Goal: Task Accomplishment & Management: Manage account settings

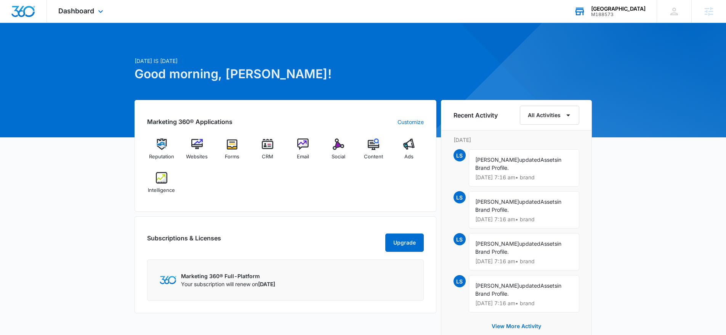
click at [602, 16] on div "M188573" at bounding box center [618, 14] width 55 height 5
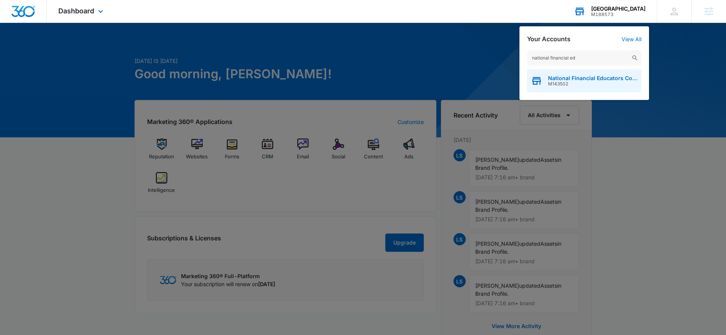
type input "national financial ed"
click at [575, 79] on span "National Financial Educators Council" at bounding box center [593, 78] width 90 height 6
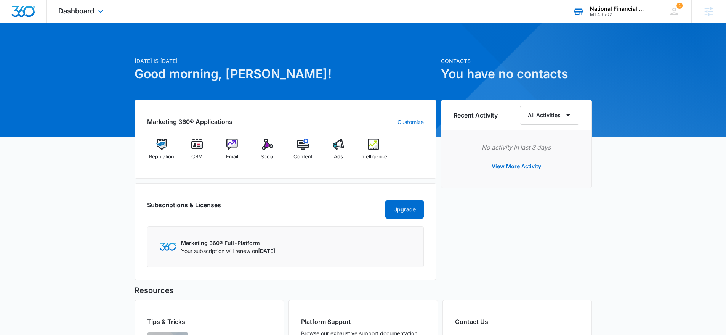
click at [620, 14] on div "M143502" at bounding box center [618, 14] width 56 height 5
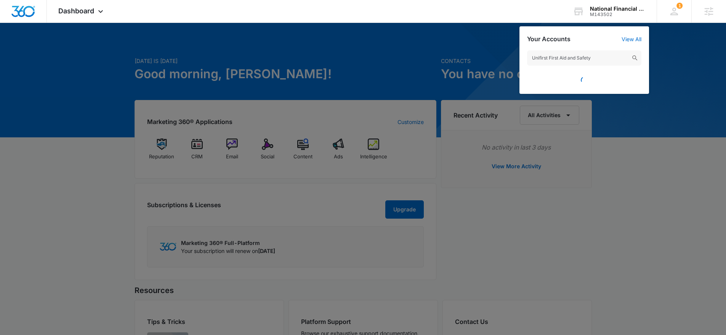
click at [534, 59] on input "Unifirst First Aid and Safety" at bounding box center [584, 57] width 114 height 15
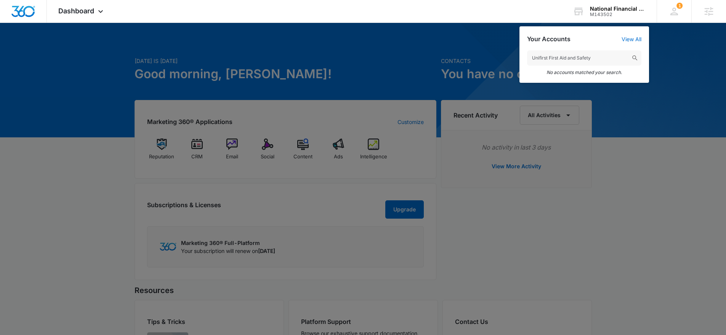
drag, startPoint x: 625, startPoint y: 63, endPoint x: 564, endPoint y: 60, distance: 61.4
click at [564, 60] on input "Unifirst First Aid and Safety" at bounding box center [584, 57] width 114 height 15
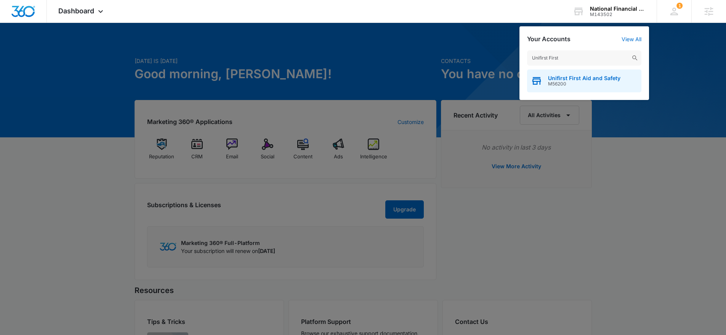
type input "Unifirst First"
click at [577, 80] on span "Unifirst First Aid and Safety" at bounding box center [584, 78] width 72 height 6
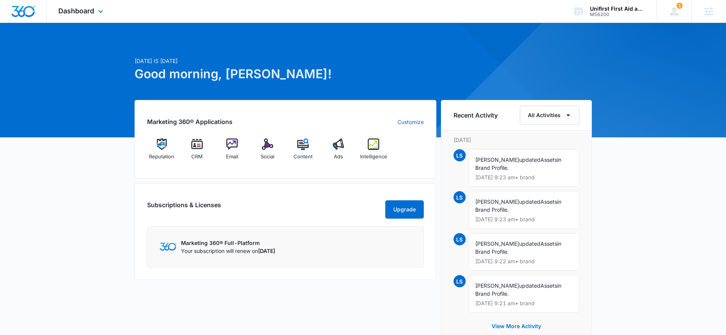
click at [78, 16] on div "Dashboard Apps Reputation CRM Email Social Content Ads Intelligence Files Brand…" at bounding box center [82, 11] width 70 height 22
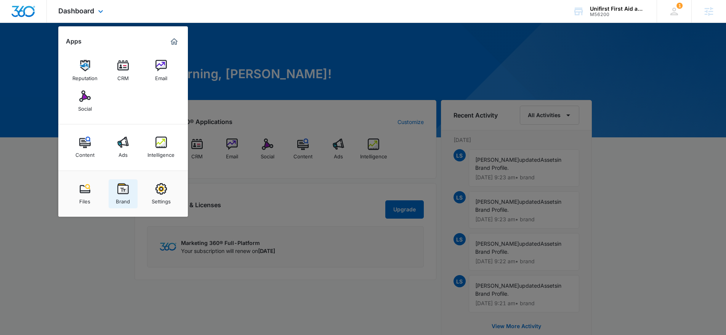
click at [123, 188] on img at bounding box center [122, 188] width 11 height 11
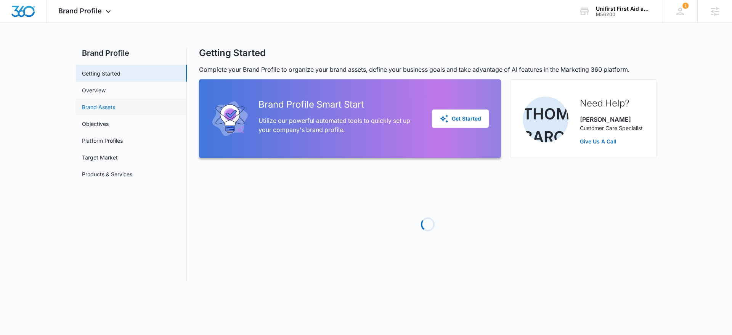
click at [115, 109] on link "Brand Assets" at bounding box center [98, 107] width 33 height 8
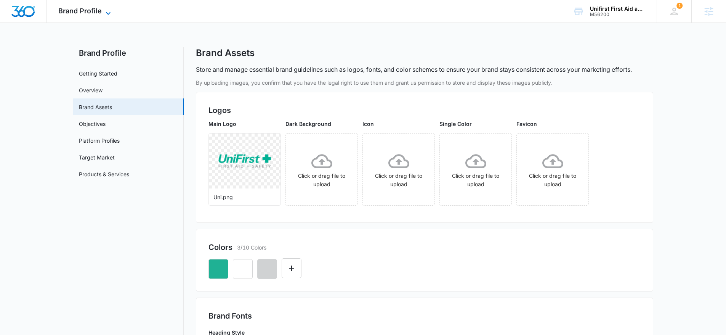
click at [104, 12] on icon at bounding box center [108, 13] width 9 height 9
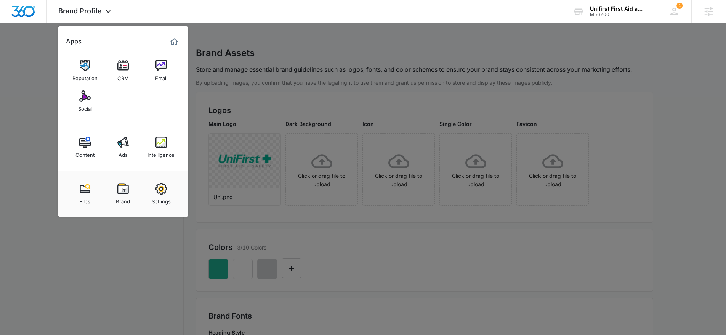
click at [167, 186] on link "Settings" at bounding box center [161, 193] width 29 height 29
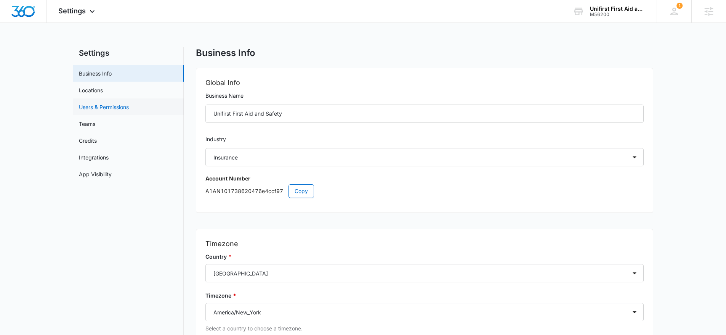
click at [121, 105] on link "Users & Permissions" at bounding box center [104, 107] width 50 height 8
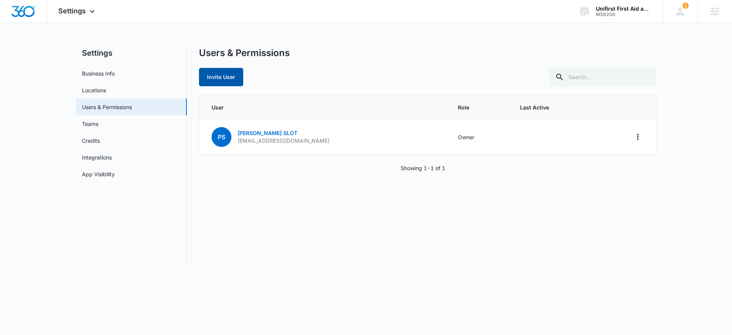
click at [222, 71] on button "Invite User" at bounding box center [221, 77] width 44 height 18
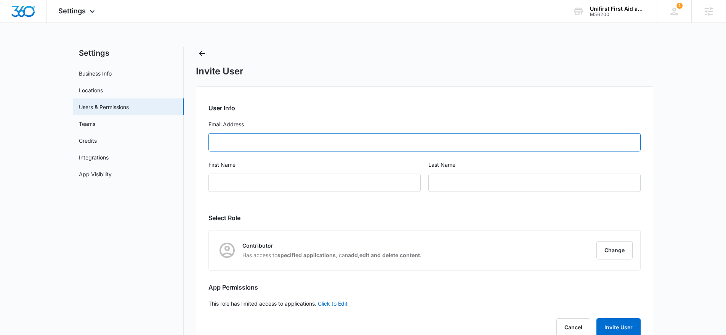
click at [261, 151] on input "Email Address" at bounding box center [425, 142] width 432 height 18
paste input "colleen_maijala@unifirst.com"
type input "colleen_maijala@unifirst.com"
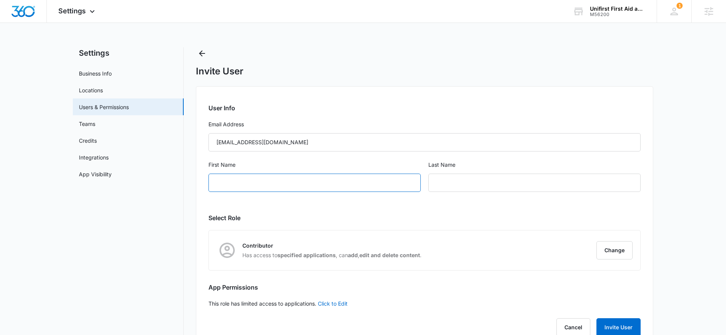
click at [233, 191] on input "First Name" at bounding box center [315, 182] width 212 height 18
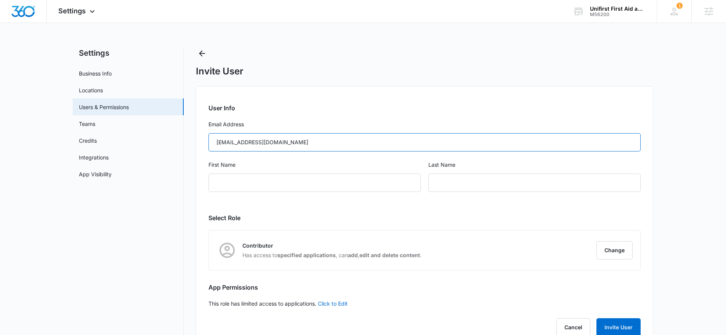
drag, startPoint x: 234, startPoint y: 140, endPoint x: 205, endPoint y: 143, distance: 29.1
click at [205, 143] on div "User Info Email Address colleen_maijala@unifirst.com First Name Last Name Selec…" at bounding box center [425, 217] width 458 height 263
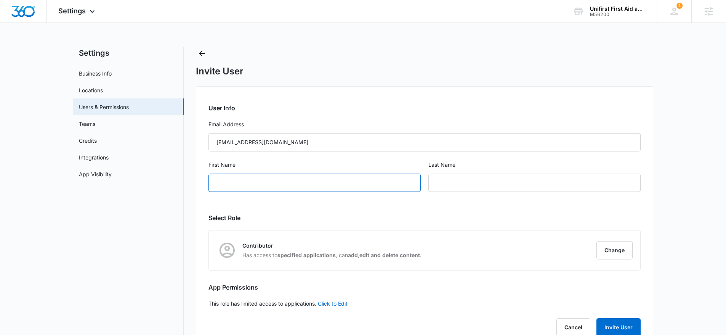
click at [237, 190] on input "First Name" at bounding box center [315, 182] width 212 height 18
paste input "colleen"
drag, startPoint x: 217, startPoint y: 184, endPoint x: 210, endPoint y: 185, distance: 7.3
click at [210, 185] on input "colleen" at bounding box center [315, 182] width 212 height 18
type input "Colleen"
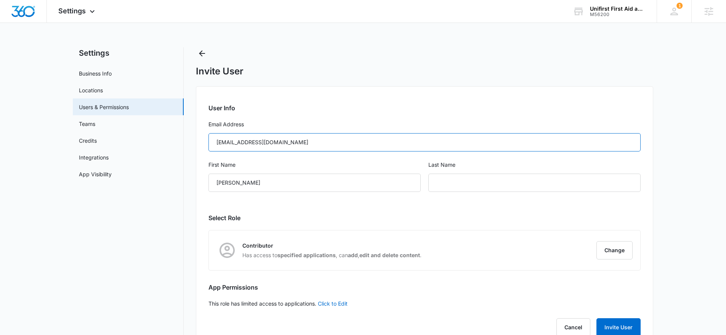
drag, startPoint x: 238, startPoint y: 144, endPoint x: 254, endPoint y: 144, distance: 15.6
click at [254, 144] on input "colleen_maijala@unifirst.com" at bounding box center [425, 142] width 432 height 18
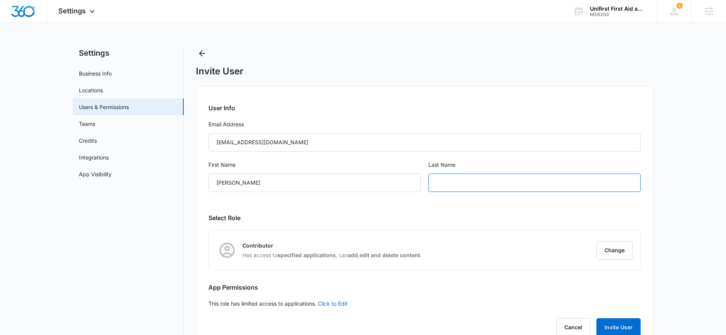
click at [429, 179] on input "text" at bounding box center [535, 182] width 212 height 18
paste input "maijala"
click at [435, 184] on input "maijala" at bounding box center [535, 182] width 212 height 18
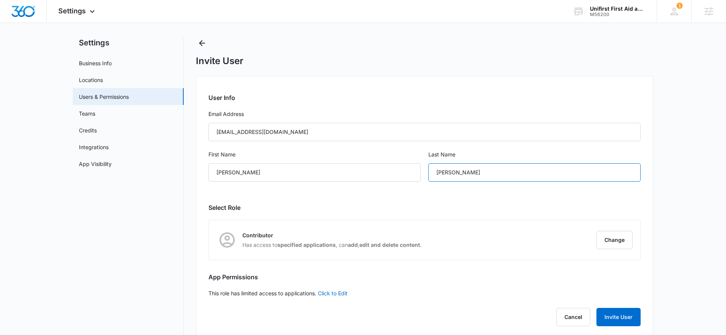
scroll to position [23, 0]
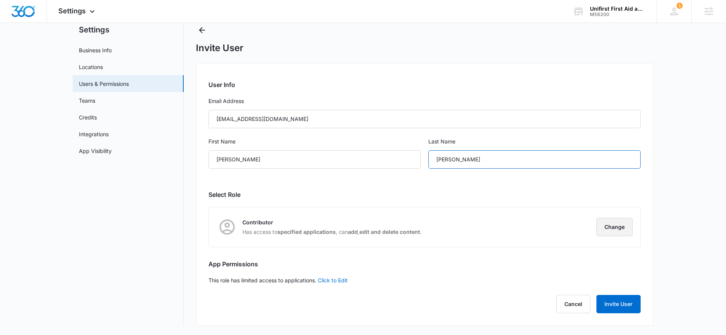
type input "Maijala"
click at [607, 228] on button "Change" at bounding box center [615, 227] width 36 height 18
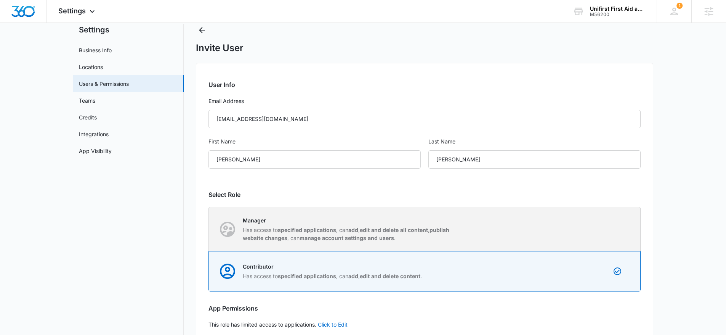
click at [492, 231] on div "Manager Has access to specified applications , can add , edit and delete all co…" at bounding box center [424, 229] width 431 height 44
click at [209, 229] on input "Manager Has access to specified applications , can add , edit and delete all co…" at bounding box center [209, 229] width 0 height 0
radio input "true"
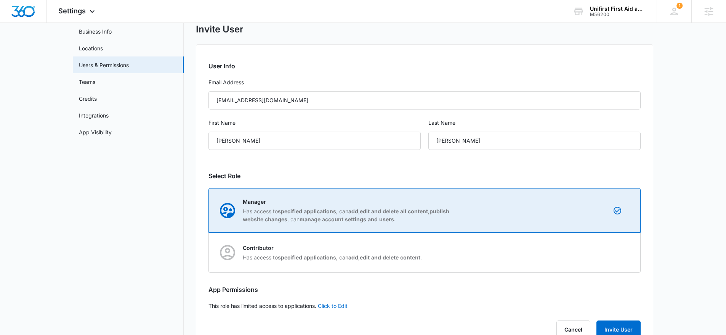
scroll to position [67, 0]
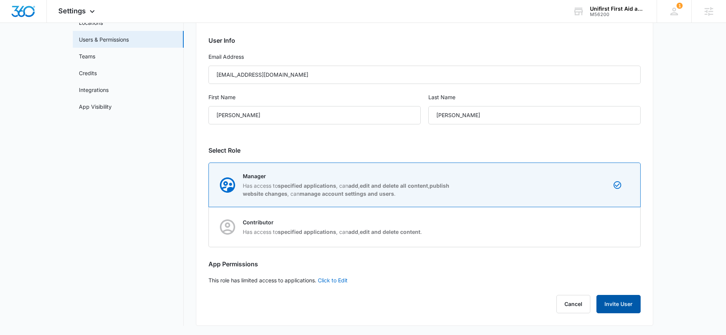
click at [618, 306] on button "Invite User" at bounding box center [619, 304] width 44 height 18
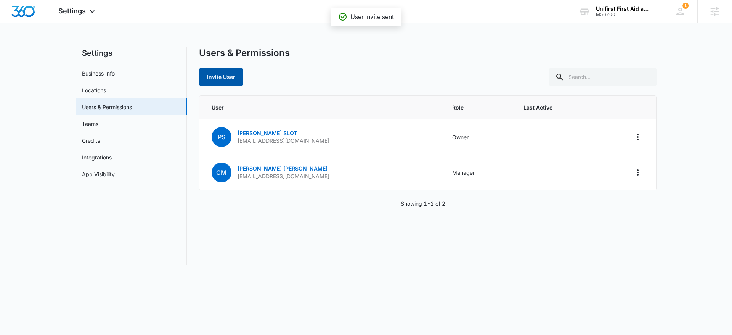
click at [220, 82] on button "Invite User" at bounding box center [221, 77] width 44 height 18
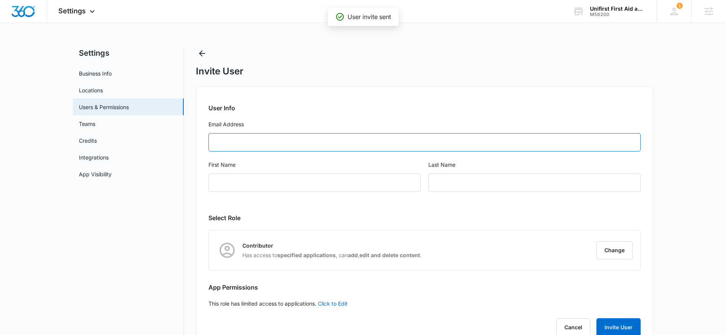
click at [280, 141] on input "Email Address" at bounding box center [425, 142] width 432 height 18
paste input "paul_slot@unifirst.com"
type input "paul_slot@unifirst.com"
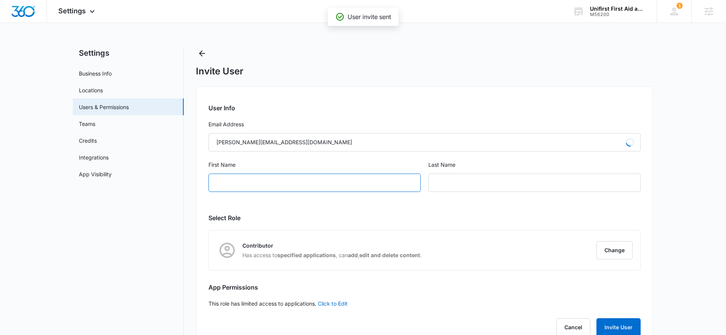
click at [237, 182] on input "First Name" at bounding box center [315, 182] width 212 height 18
type input "Paul"
click at [451, 176] on input "text" at bounding box center [535, 182] width 212 height 18
type input "Slot"
click at [620, 251] on button "Change" at bounding box center [615, 250] width 36 height 18
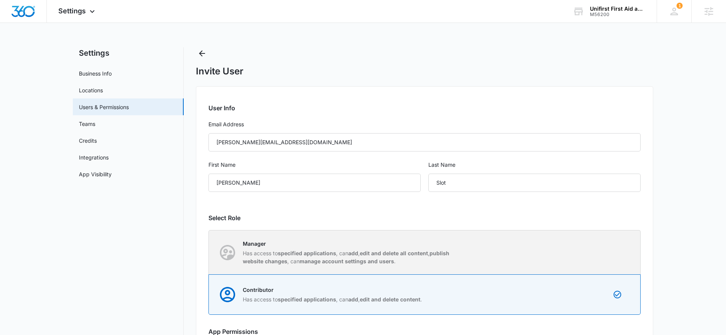
click at [530, 238] on div "Manager Has access to specified applications , can add , edit and delete all co…" at bounding box center [424, 252] width 431 height 44
click at [209, 252] on input "Manager Has access to specified applications , can add , edit and delete all co…" at bounding box center [209, 252] width 0 height 0
radio input "true"
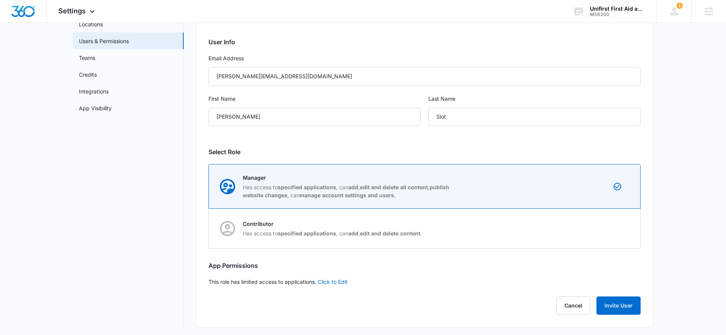
scroll to position [67, 0]
click at [620, 301] on button "Invite User" at bounding box center [619, 304] width 44 height 18
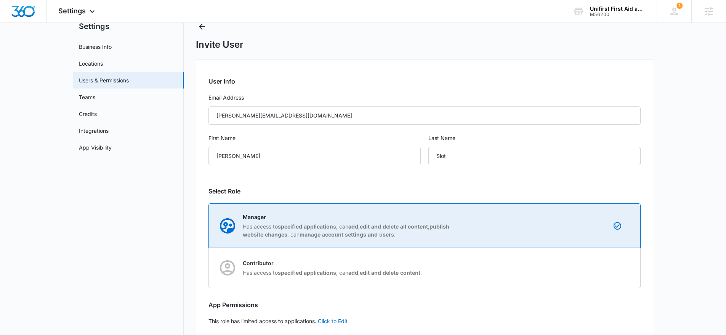
scroll to position [0, 0]
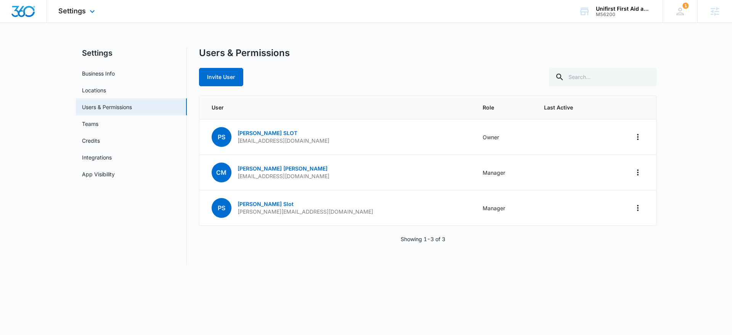
click at [25, 13] on img "Dashboard" at bounding box center [23, 11] width 24 height 11
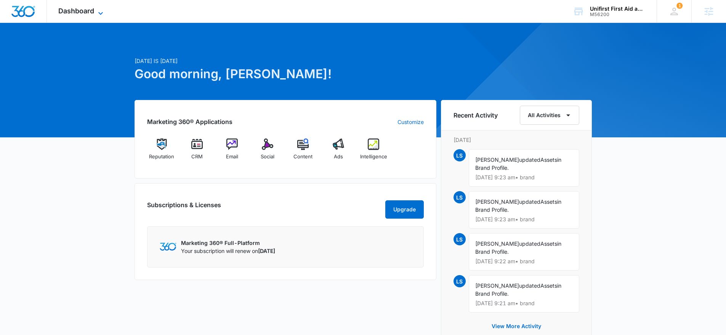
click at [74, 14] on span "Dashboard" at bounding box center [76, 11] width 36 height 8
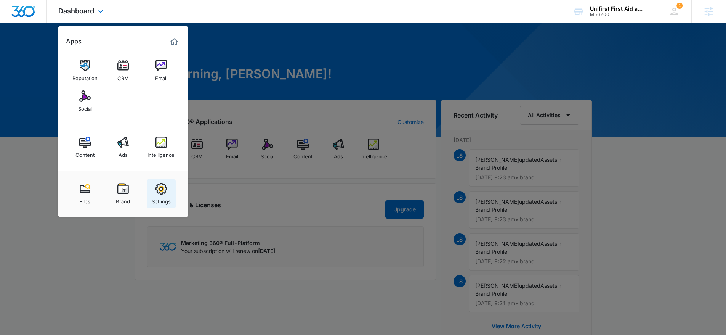
click at [150, 201] on link "Settings" at bounding box center [161, 193] width 29 height 29
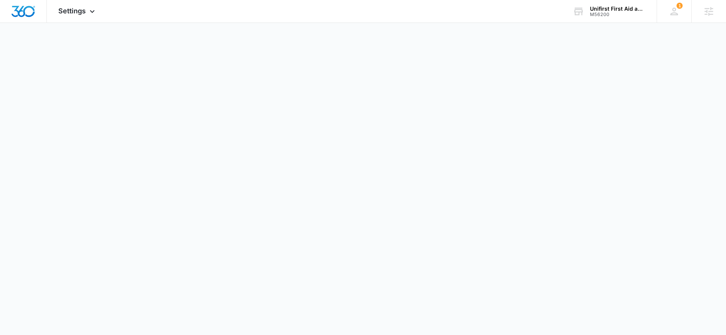
select select "34"
select select "US"
select select "America/New_York"
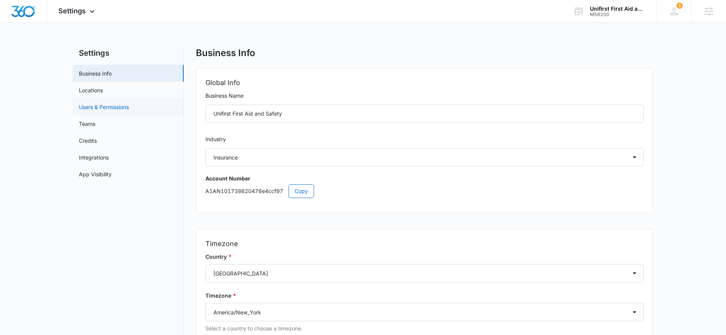
click at [112, 108] on link "Users & Permissions" at bounding box center [104, 107] width 50 height 8
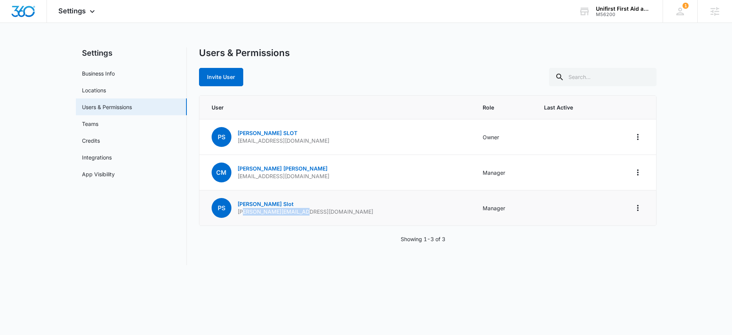
drag, startPoint x: 257, startPoint y: 213, endPoint x: 293, endPoint y: 214, distance: 35.5
click at [293, 214] on p "paul_slot@unifirst.com" at bounding box center [306, 212] width 136 height 8
click at [298, 214] on td "PS Paul Slot paul_slot@unifirst.com" at bounding box center [336, 207] width 275 height 35
drag, startPoint x: 301, startPoint y: 213, endPoint x: 262, endPoint y: 213, distance: 38.9
click at [262, 213] on td "PS Paul Slot paul_slot@unifirst.com" at bounding box center [336, 207] width 275 height 35
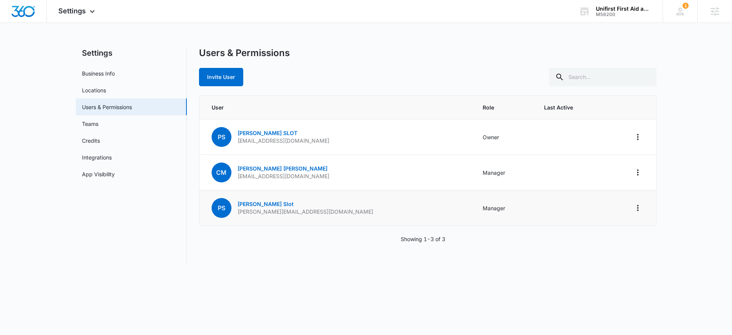
click at [304, 213] on td "PS Paul Slot paul_slot@unifirst.com" at bounding box center [336, 207] width 275 height 35
click at [24, 10] on img "Dashboard" at bounding box center [23, 11] width 24 height 11
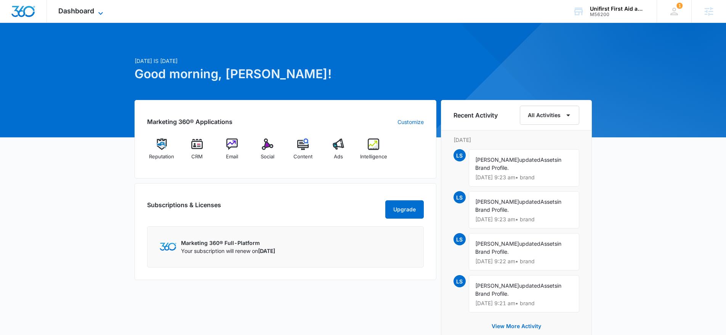
click at [87, 13] on span "Dashboard" at bounding box center [76, 11] width 36 height 8
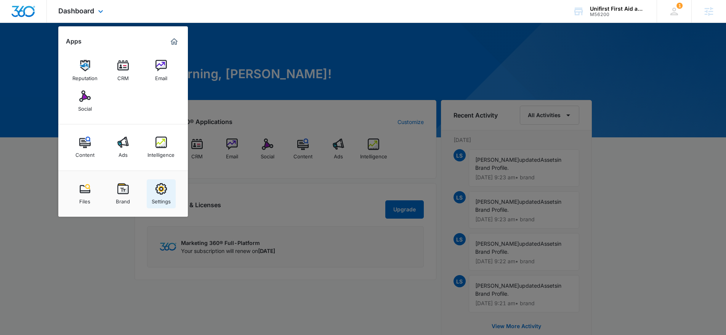
click at [162, 193] on img at bounding box center [161, 188] width 11 height 11
select select "34"
select select "US"
select select "America/New_York"
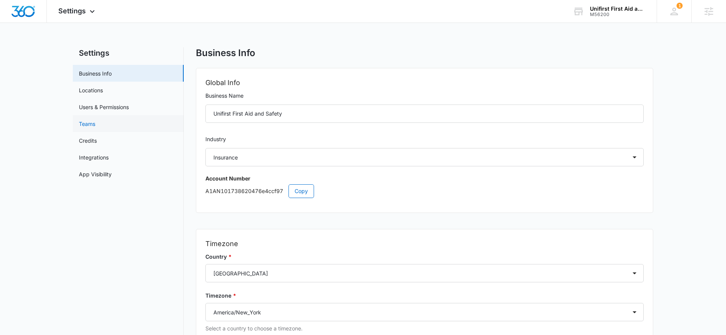
click at [95, 120] on link "Teams" at bounding box center [87, 124] width 16 height 8
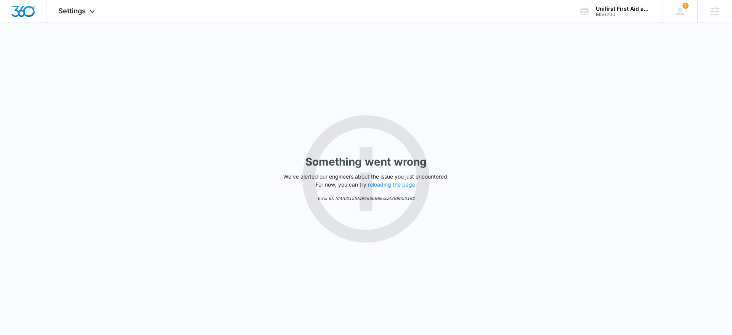
click at [112, 106] on div "Something went wrong We've alerted our engineers about the issue you just encou…" at bounding box center [366, 179] width 732 height 312
click at [76, 23] on div "Something went wrong We've alerted our engineers about the issue you just encou…" at bounding box center [366, 179] width 732 height 312
click at [77, 19] on div "Settings Apps Reputation CRM Email Social Content Ads Intelligence Files Brand …" at bounding box center [77, 11] width 61 height 22
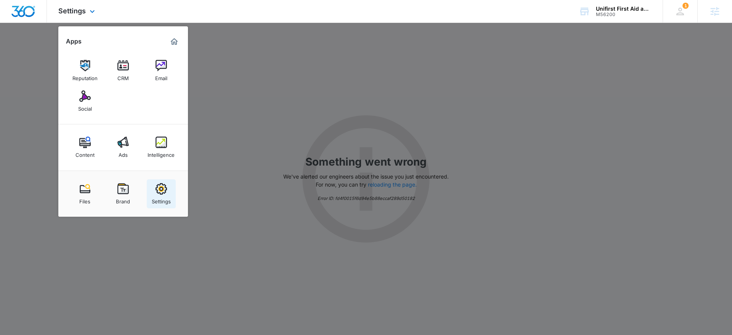
click at [170, 197] on link "Settings" at bounding box center [161, 193] width 29 height 29
select select "34"
select select "US"
select select "America/New_York"
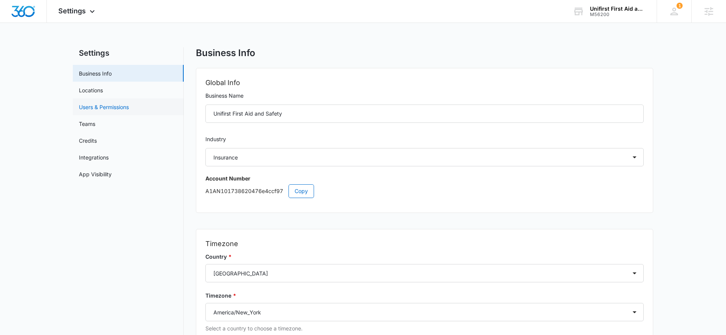
click at [110, 106] on link "Users & Permissions" at bounding box center [104, 107] width 50 height 8
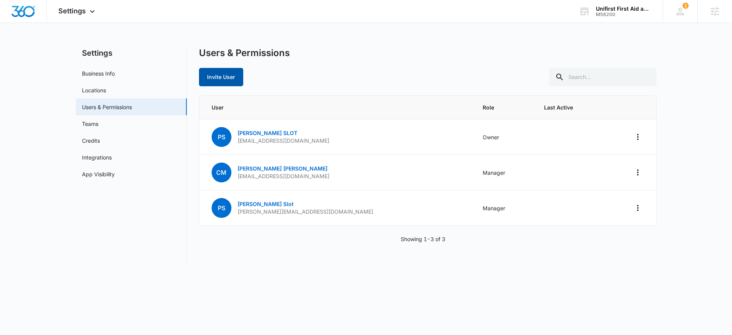
click at [218, 81] on button "Invite User" at bounding box center [221, 77] width 44 height 18
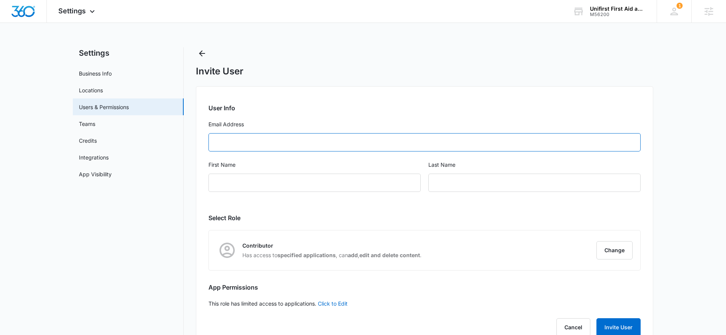
click at [280, 138] on input "Email Address" at bounding box center [425, 142] width 432 height 18
click at [289, 122] on label "Email Address" at bounding box center [425, 124] width 432 height 8
click at [289, 133] on input "Email Address" at bounding box center [425, 142] width 432 height 18
type input "maria_blount@unifirst.com"
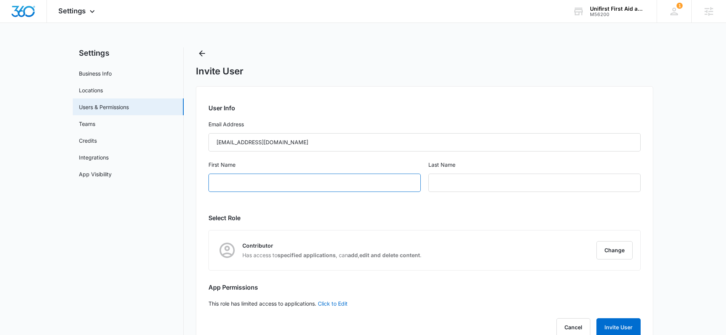
click at [231, 173] on input "First Name" at bounding box center [315, 182] width 212 height 18
drag, startPoint x: 221, startPoint y: 184, endPoint x: 210, endPoint y: 186, distance: 10.5
click at [210, 186] on input "maria" at bounding box center [315, 182] width 212 height 18
type input "Maria"
click at [449, 190] on input "text" at bounding box center [535, 182] width 212 height 18
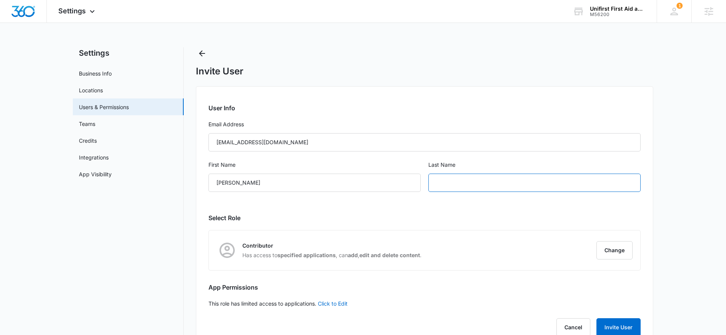
type input "N"
type input "Blount"
drag, startPoint x: 459, startPoint y: 212, endPoint x: 620, endPoint y: 257, distance: 167.4
click at [459, 212] on div "User Info Email Address maria_blount@unifirst.com First Name Maria Last Name Bl…" at bounding box center [425, 217] width 458 height 263
click at [620, 255] on button "Change" at bounding box center [615, 250] width 36 height 18
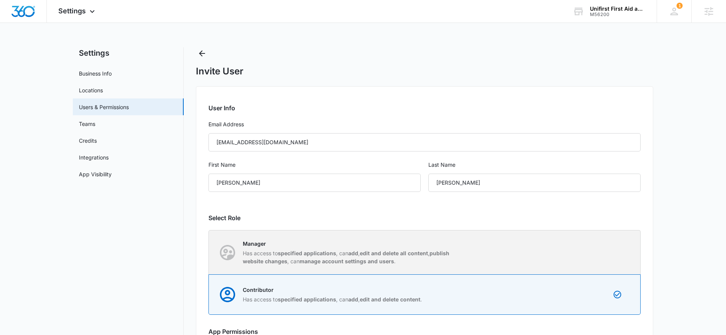
click at [360, 241] on p "Manager" at bounding box center [350, 243] width 214 height 8
click at [209, 252] on input "Manager Has access to specified applications , can add , edit and delete all co…" at bounding box center [209, 252] width 0 height 0
radio input "true"
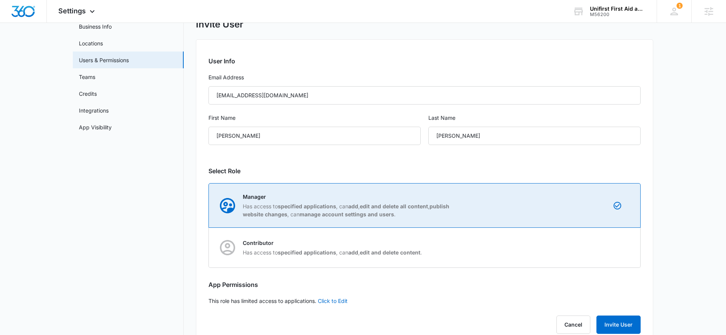
scroll to position [43, 0]
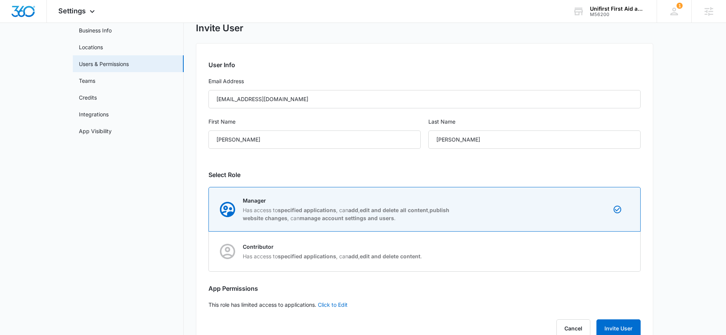
click at [318, 169] on div "User Info Email Address maria_blount@unifirst.com First Name Maria Last Name Bl…" at bounding box center [425, 196] width 458 height 307
click at [317, 170] on h2 "Select Role" at bounding box center [425, 174] width 432 height 9
click at [315, 169] on div "User Info Email Address maria_blount@unifirst.com First Name Maria Last Name Bl…" at bounding box center [425, 196] width 458 height 307
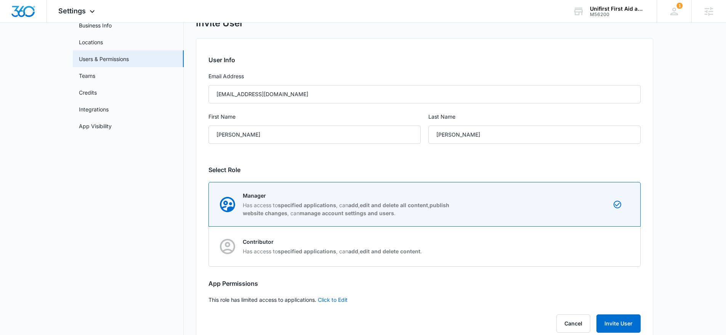
scroll to position [56, 0]
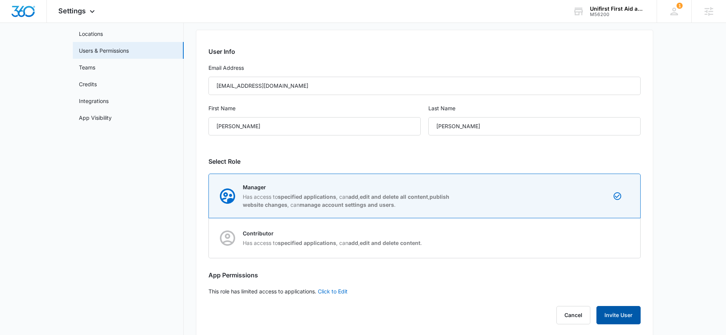
click at [635, 314] on button "Invite User" at bounding box center [619, 315] width 44 height 18
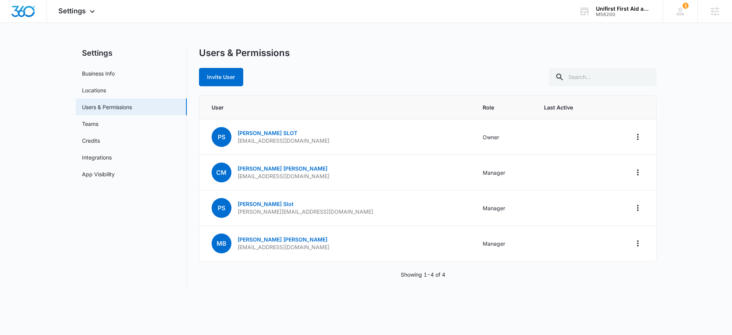
click at [369, 71] on div "Invite User" at bounding box center [428, 77] width 458 height 18
click at [20, 13] on img "Dashboard" at bounding box center [23, 11] width 24 height 11
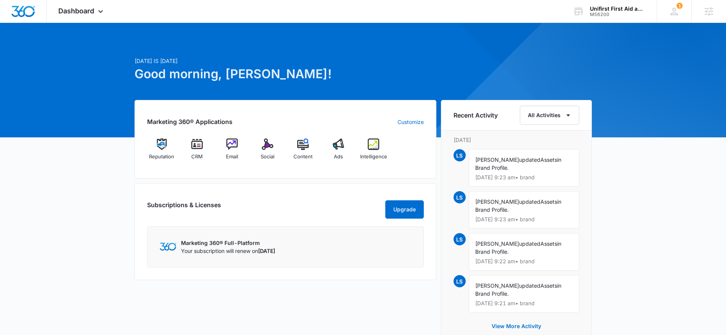
click at [189, 185] on div "Subscriptions & Licenses Upgrade Marketing 360® Full-Platform Your subscription…" at bounding box center [286, 231] width 302 height 97
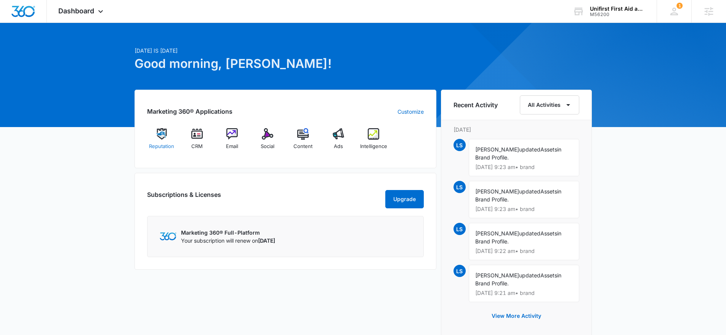
scroll to position [11, 0]
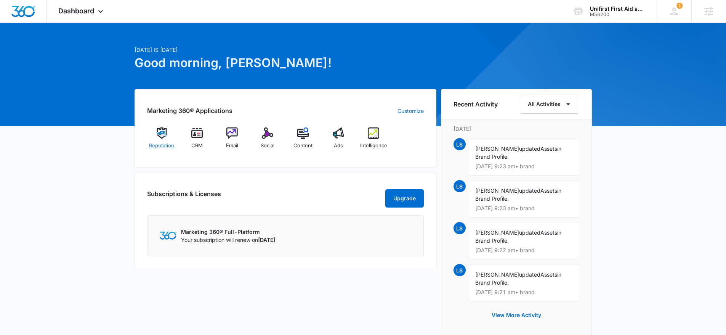
click at [159, 135] on img at bounding box center [161, 132] width 11 height 11
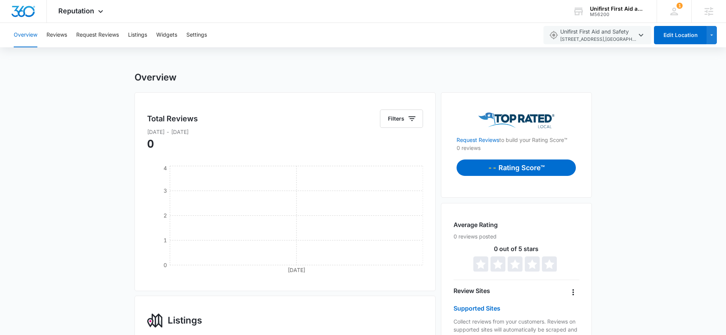
click at [29, 10] on img "Dashboard" at bounding box center [23, 11] width 24 height 11
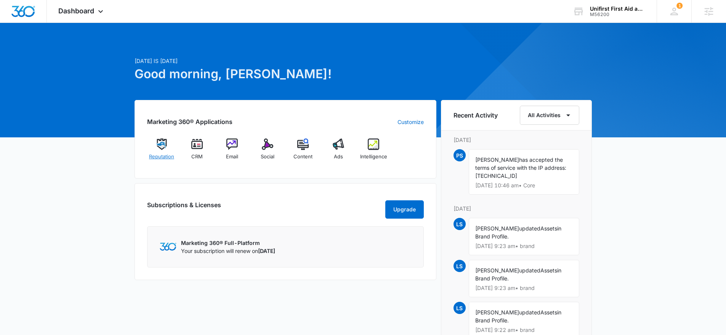
click at [159, 150] on div "Reputation" at bounding box center [161, 151] width 29 height 27
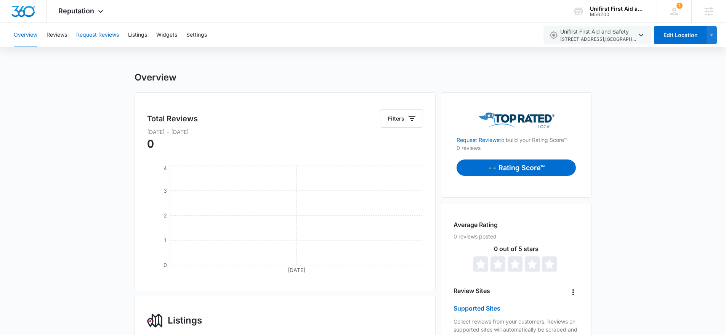
click at [100, 36] on button "Request Reviews" at bounding box center [97, 35] width 43 height 24
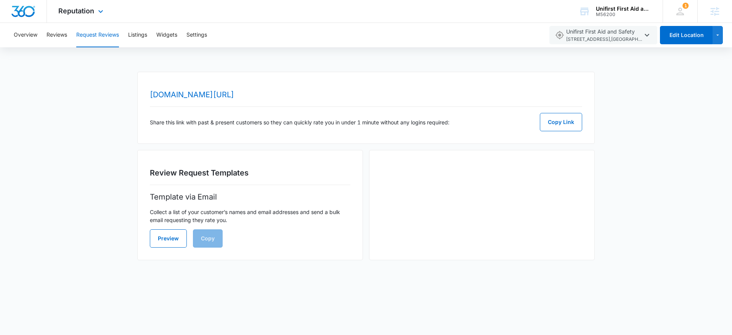
click at [24, 9] on img "Dashboard" at bounding box center [23, 11] width 24 height 11
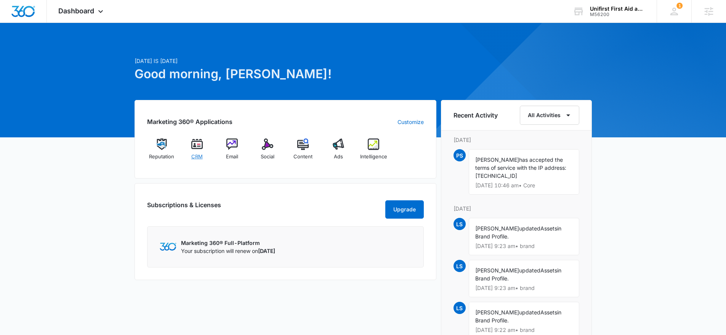
click at [194, 154] on span "CRM" at bounding box center [196, 157] width 11 height 8
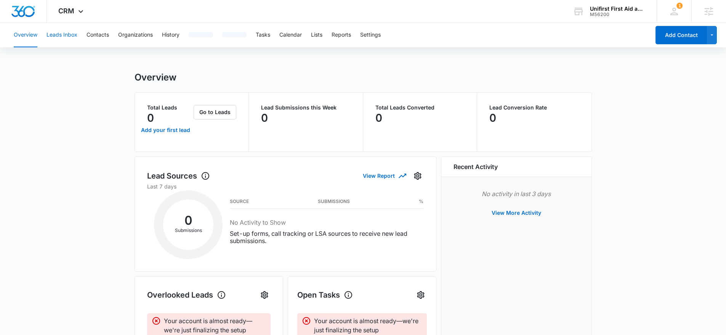
click at [54, 35] on button "Leads Inbox" at bounding box center [62, 35] width 31 height 24
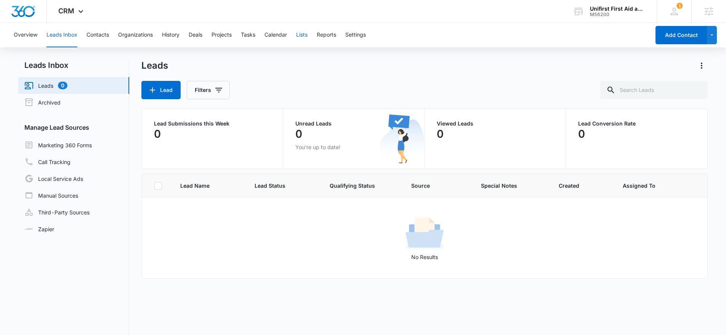
click at [301, 33] on button "Lists" at bounding box center [301, 35] width 11 height 24
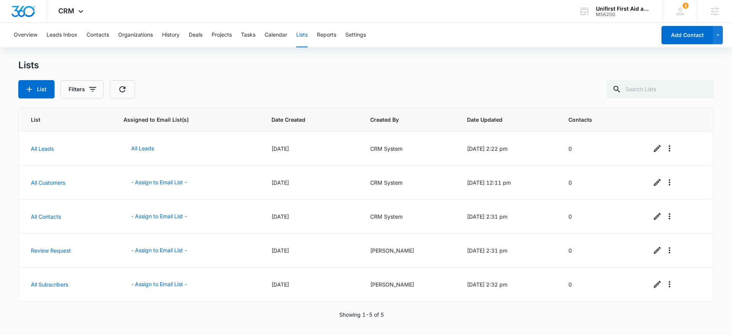
click at [200, 76] on div "Lists List Filters" at bounding box center [366, 78] width 696 height 39
click at [25, 14] on img "Dashboard" at bounding box center [23, 11] width 24 height 11
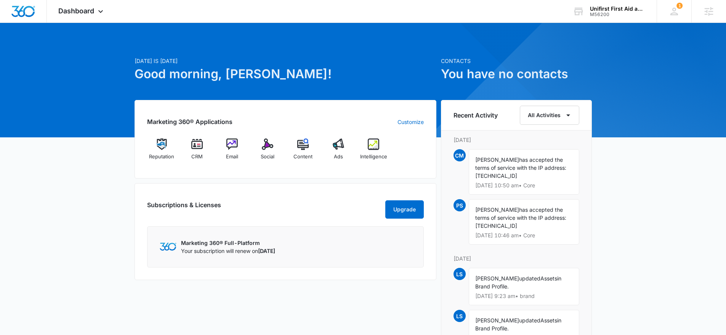
click at [244, 169] on div "Marketing 360® Applications Customize Reputation CRM Email Social Content Ads I…" at bounding box center [286, 139] width 302 height 79
click at [290, 212] on div "Subscriptions & Licenses Upgrade" at bounding box center [285, 209] width 277 height 18
click at [301, 187] on div "Subscriptions & Licenses Upgrade Marketing 360® Full-Platform Your subscription…" at bounding box center [286, 231] width 302 height 97
click at [263, 151] on div "Social" at bounding box center [267, 151] width 29 height 27
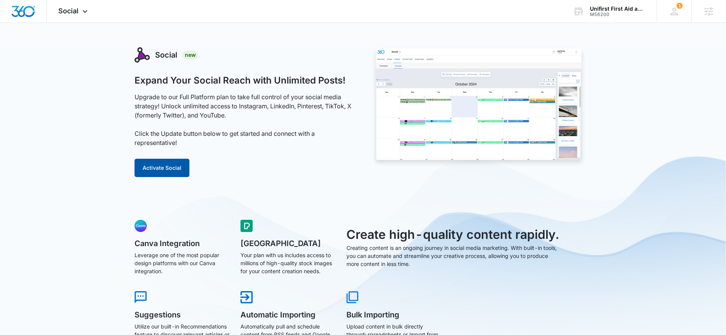
click at [150, 164] on button "Activate Social" at bounding box center [162, 168] width 55 height 18
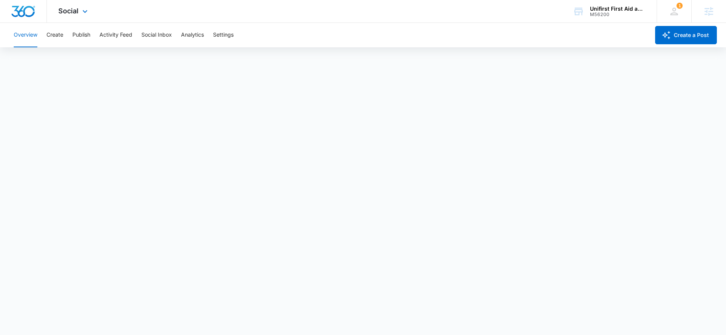
click at [24, 9] on img "Dashboard" at bounding box center [23, 11] width 24 height 11
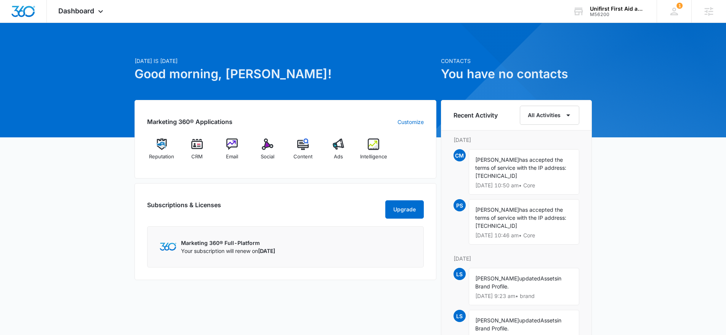
click at [338, 202] on div "Subscriptions & Licenses Upgrade" at bounding box center [285, 209] width 277 height 18
click at [376, 146] on img at bounding box center [373, 143] width 11 height 11
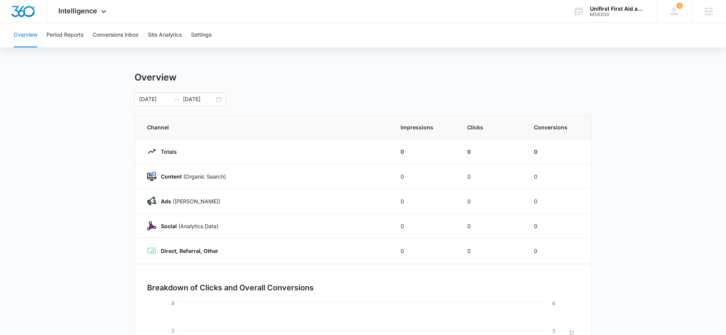
click at [254, 62] on div "Overview Period Reports Conversions Inbox Site Analytics Settings Overview 08/0…" at bounding box center [363, 247] width 726 height 449
click at [175, 37] on button "Site Analytics" at bounding box center [165, 35] width 34 height 24
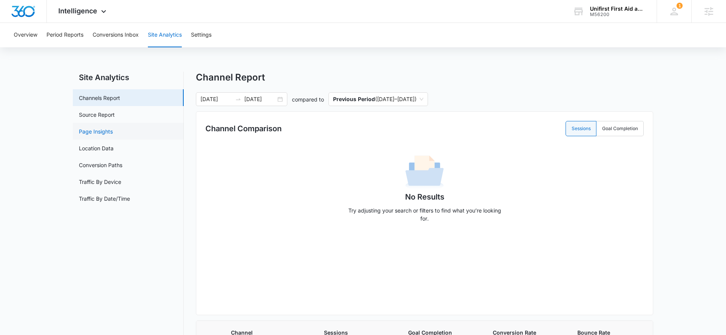
click at [113, 127] on link "Page Insights" at bounding box center [96, 131] width 34 height 8
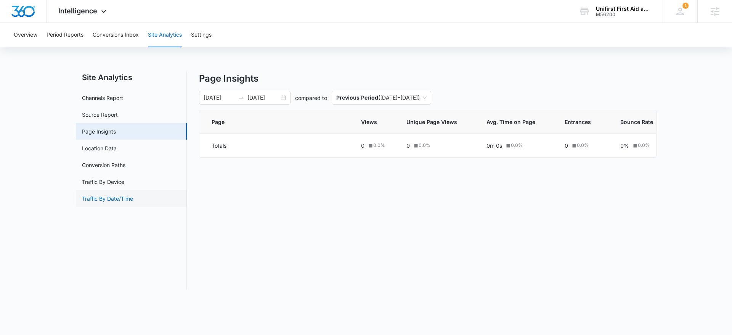
click at [108, 194] on link "Traffic By Date/Time" at bounding box center [107, 198] width 51 height 8
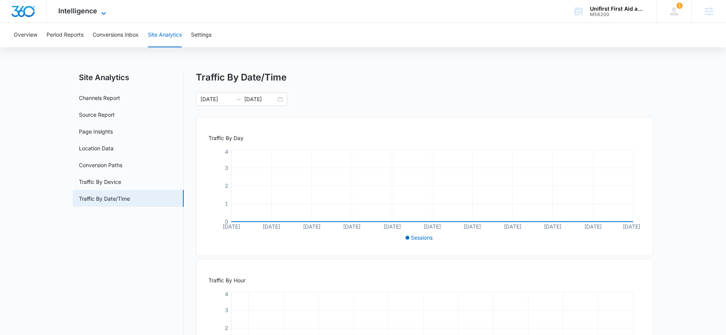
click at [66, 8] on span "Intelligence" at bounding box center [77, 11] width 39 height 8
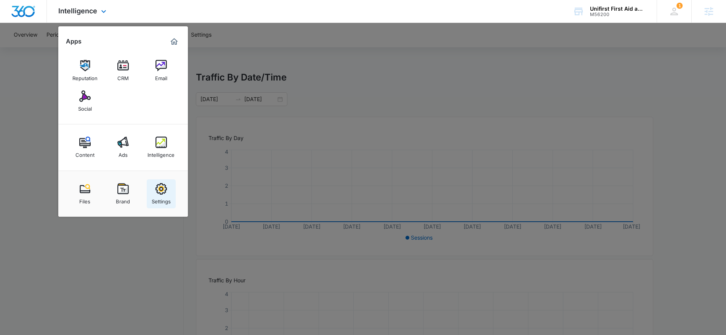
click at [159, 197] on div "Settings" at bounding box center [161, 199] width 19 height 10
select select "34"
select select "US"
select select "America/New_York"
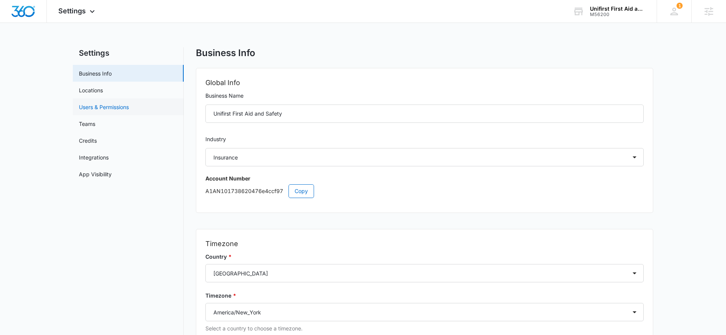
click at [117, 103] on link "Users & Permissions" at bounding box center [104, 107] width 50 height 8
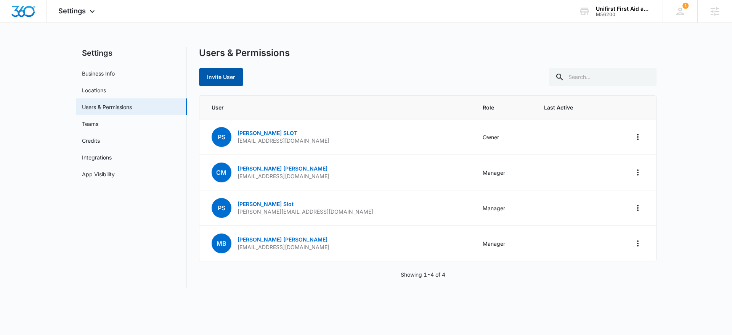
click at [205, 79] on button "Invite User" at bounding box center [221, 77] width 44 height 18
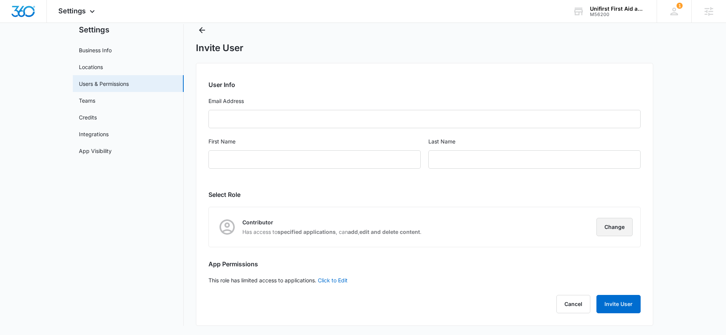
click at [621, 228] on button "Change" at bounding box center [615, 227] width 36 height 18
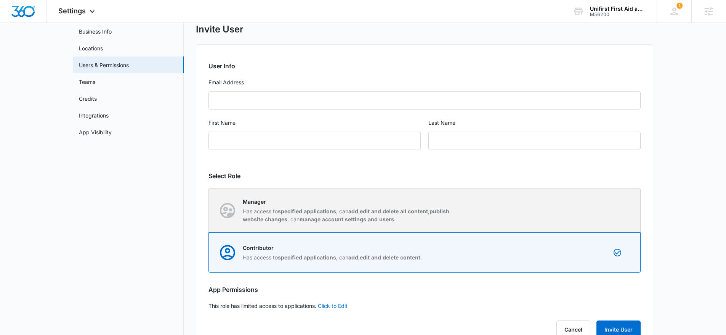
scroll to position [67, 0]
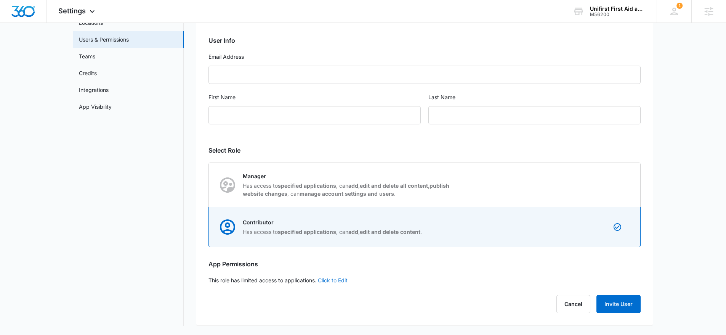
click at [345, 281] on link "Click to Edit" at bounding box center [333, 280] width 30 height 6
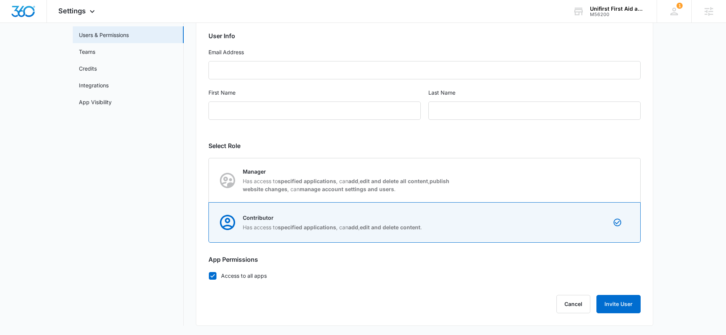
click at [260, 276] on label "Access to all apps" at bounding box center [425, 275] width 432 height 8
click at [209, 276] on input "Access to all apps" at bounding box center [209, 275] width 0 height 0
checkbox input "false"
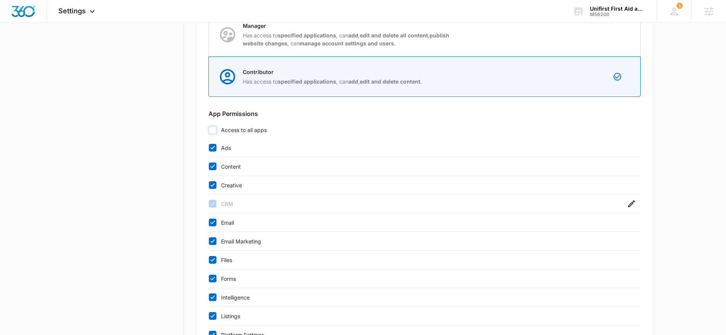
scroll to position [218, 0]
click at [222, 151] on div "Ads" at bounding box center [425, 147] width 432 height 19
click at [230, 164] on label "Content" at bounding box center [418, 166] width 418 height 8
click at [209, 165] on input "Content" at bounding box center [209, 165] width 0 height 0
click at [236, 166] on label "Content" at bounding box center [418, 166] width 418 height 8
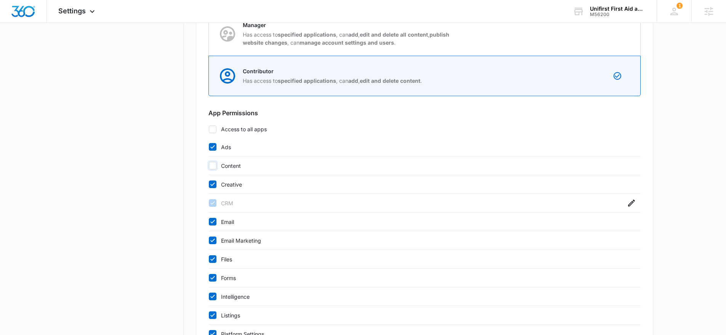
click at [209, 166] on input "Content" at bounding box center [209, 165] width 0 height 0
checkbox input "true"
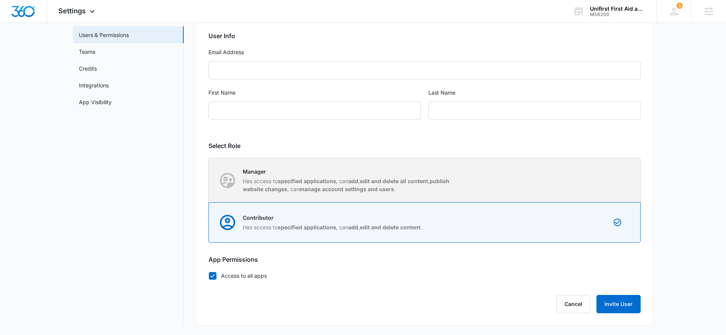
scroll to position [72, 0]
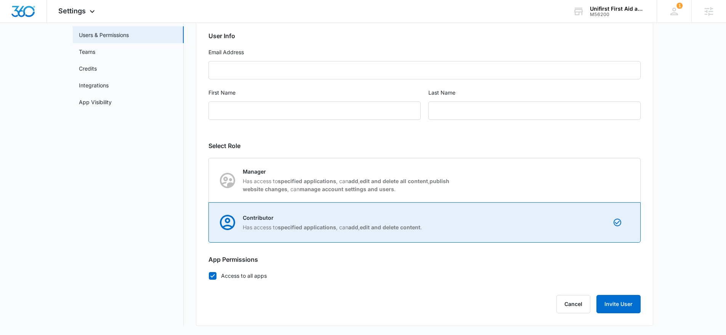
click at [601, 222] on div "Contributor Has access to specified applications , can add , edit and delete co…" at bounding box center [424, 222] width 431 height 40
click at [209, 222] on input "Contributor Has access to specified applications , can add , edit and delete co…" at bounding box center [209, 222] width 0 height 0
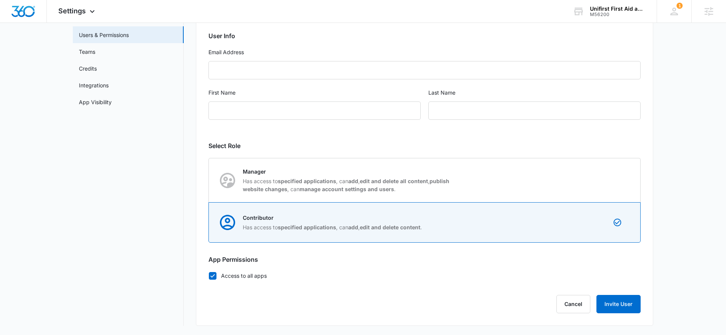
click at [250, 272] on label "Access to all apps" at bounding box center [425, 275] width 432 height 8
click at [209, 275] on input "Access to all apps" at bounding box center [209, 275] width 0 height 0
checkbox input "false"
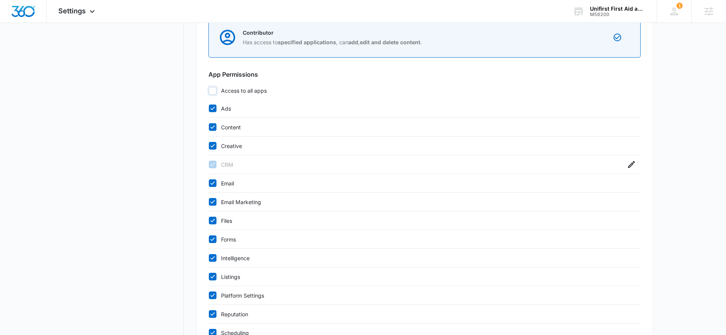
scroll to position [258, 0]
click at [218, 238] on label "Forms" at bounding box center [418, 239] width 418 height 8
click at [209, 238] on input "Forms" at bounding box center [209, 238] width 0 height 0
checkbox input "false"
click at [215, 220] on icon at bounding box center [212, 219] width 7 height 7
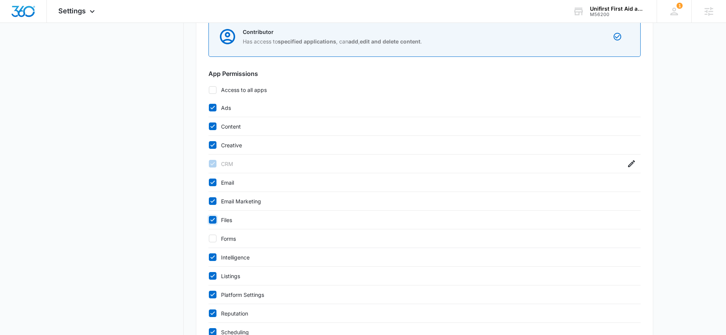
click at [209, 220] on input "Files" at bounding box center [209, 220] width 0 height 0
checkbox input "false"
click at [215, 200] on icon at bounding box center [212, 201] width 7 height 7
click at [209, 201] on input "Email Marketing" at bounding box center [209, 201] width 0 height 0
checkbox input "false"
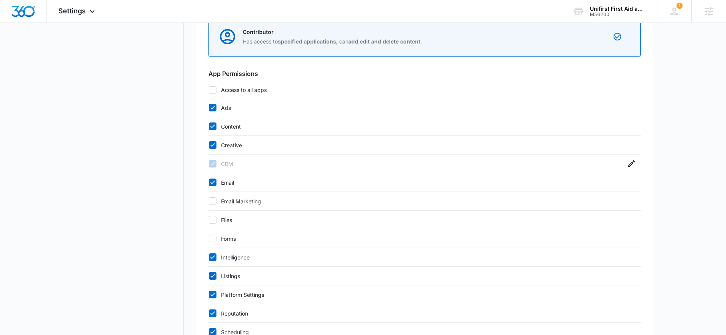
click at [212, 184] on icon at bounding box center [212, 182] width 7 height 7
click at [209, 183] on input "Email" at bounding box center [209, 182] width 0 height 0
checkbox input "false"
click at [216, 145] on icon at bounding box center [212, 144] width 7 height 7
click at [209, 145] on input "Creative" at bounding box center [209, 145] width 0 height 0
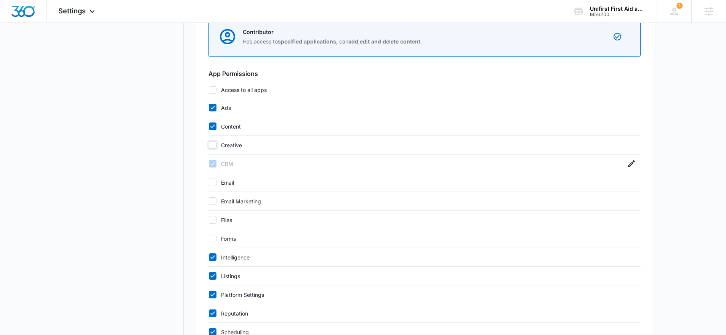
checkbox input "false"
click at [215, 277] on icon at bounding box center [212, 275] width 7 height 7
click at [209, 276] on input "Listings" at bounding box center [209, 276] width 0 height 0
checkbox input "false"
click at [213, 294] on icon at bounding box center [212, 293] width 5 height 3
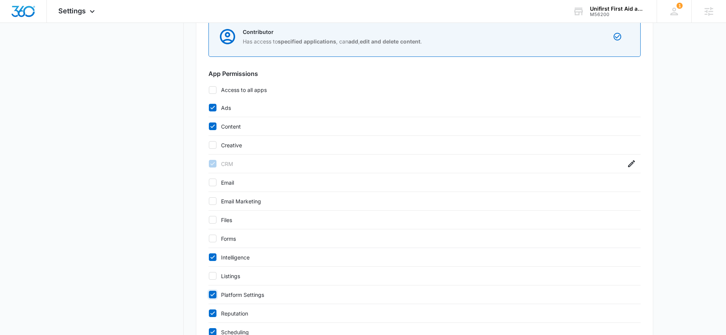
click at [209, 294] on input "Platform Settings" at bounding box center [209, 294] width 0 height 0
checkbox input "false"
click at [212, 312] on icon at bounding box center [212, 313] width 7 height 7
click at [209, 313] on input "Reputation" at bounding box center [209, 313] width 0 height 0
checkbox input "false"
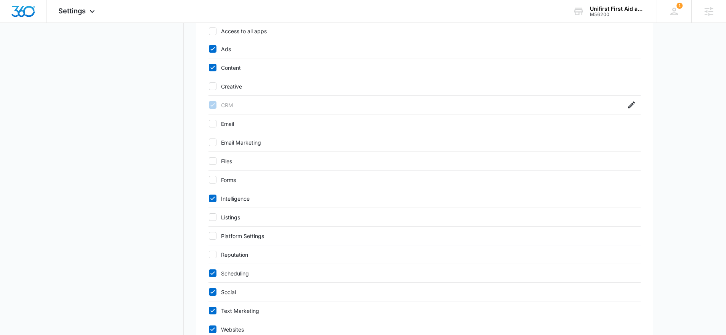
click at [214, 273] on icon at bounding box center [212, 273] width 7 height 7
click at [209, 273] on input "Scheduling" at bounding box center [209, 273] width 0 height 0
checkbox input "false"
click at [214, 291] on icon at bounding box center [212, 291] width 5 height 3
click at [209, 292] on input "Social" at bounding box center [209, 292] width 0 height 0
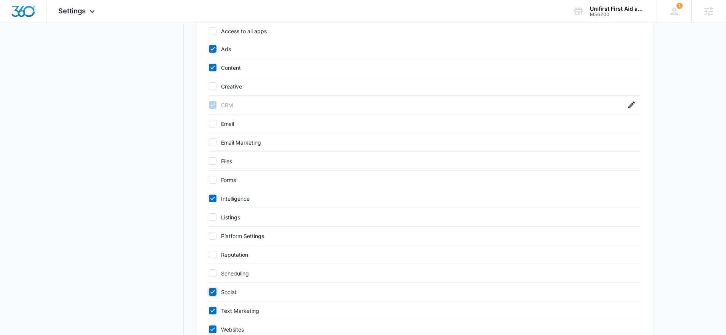
checkbox input "false"
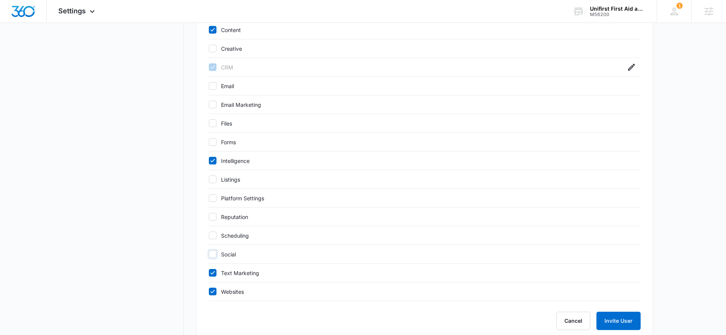
scroll to position [371, 0]
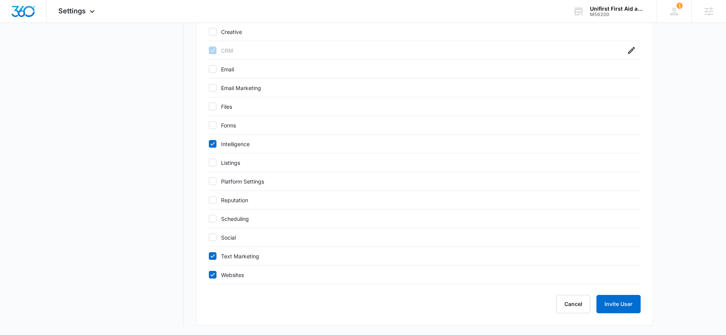
click at [212, 256] on icon at bounding box center [212, 255] width 5 height 3
click at [209, 256] on input "Text Marketing" at bounding box center [209, 256] width 0 height 0
checkbox input "false"
click at [212, 273] on icon at bounding box center [212, 274] width 7 height 7
click at [209, 275] on input "Websites" at bounding box center [209, 275] width 0 height 0
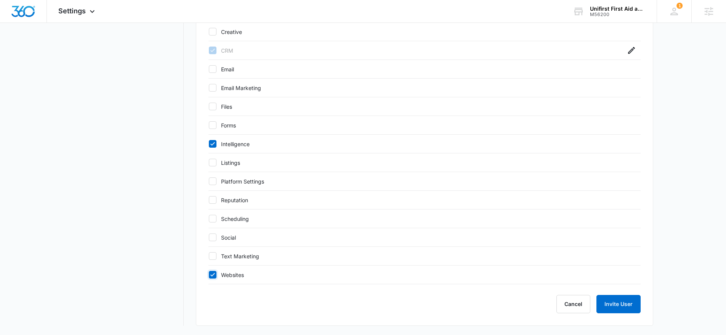
checkbox input "false"
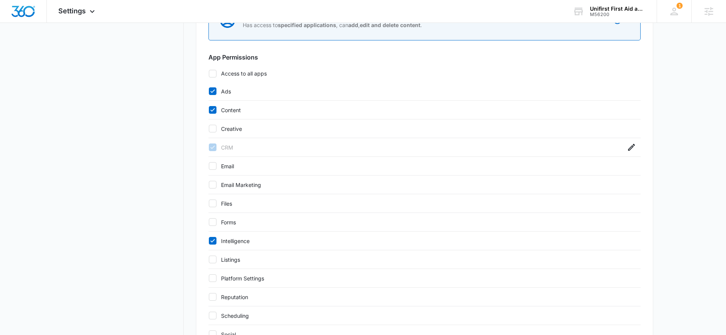
scroll to position [266, 0]
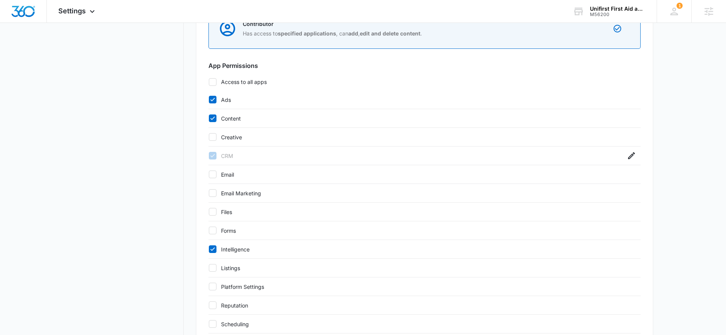
click at [236, 249] on label "Intelligence" at bounding box center [418, 249] width 418 height 8
click at [209, 249] on input "Intelligence" at bounding box center [209, 249] width 0 height 0
checkbox input "false"
click at [232, 117] on label "Content" at bounding box center [418, 118] width 418 height 8
click at [209, 118] on input "Content" at bounding box center [209, 118] width 0 height 0
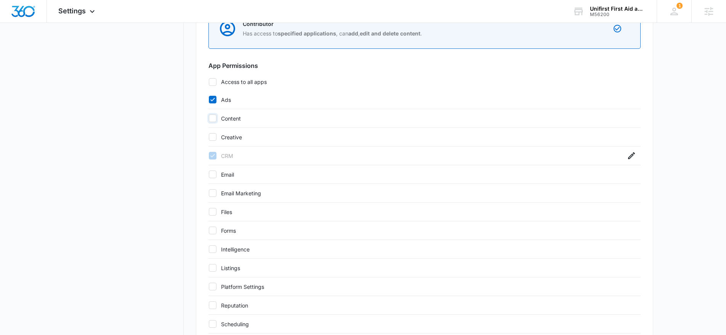
checkbox input "false"
click at [223, 98] on label "Ads" at bounding box center [418, 100] width 418 height 8
click at [209, 100] on input "Ads" at bounding box center [209, 100] width 0 height 0
checkbox input "false"
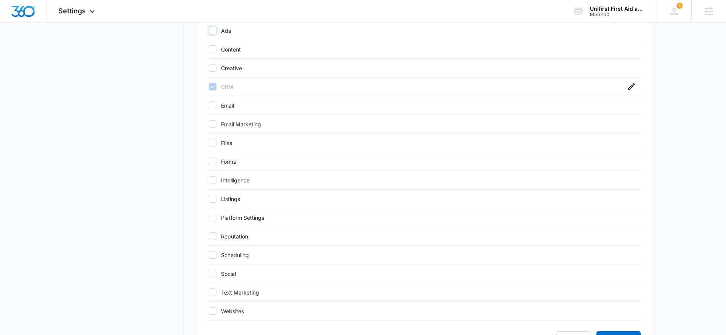
scroll to position [335, 0]
click at [240, 274] on label "Social" at bounding box center [418, 273] width 418 height 8
click at [209, 273] on input "Social" at bounding box center [209, 273] width 0 height 0
checkbox input "true"
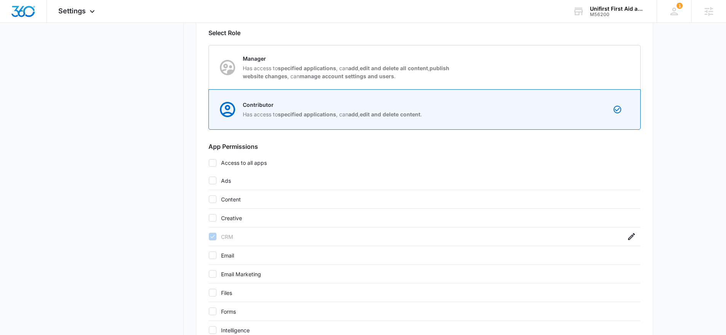
scroll to position [0, 0]
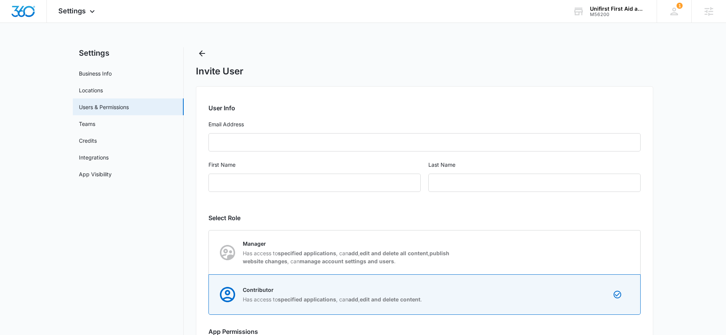
click at [452, 74] on div "Invite User" at bounding box center [425, 71] width 458 height 11
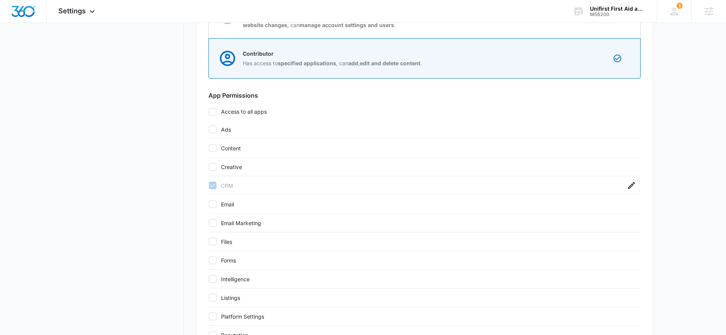
scroll to position [243, 0]
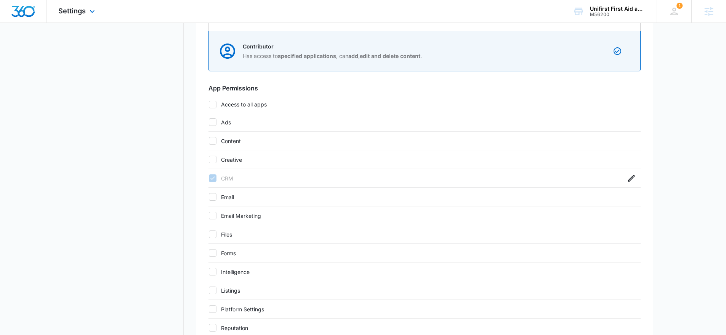
click at [26, 8] on img "Dashboard" at bounding box center [23, 11] width 24 height 11
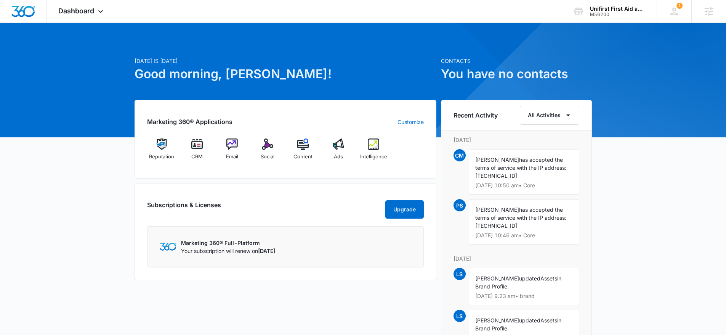
click at [346, 197] on div "Subscriptions & Licenses Upgrade Marketing 360® Full-Platform Your subscription…" at bounding box center [286, 231] width 302 height 97
click at [312, 188] on div "Subscriptions & Licenses Upgrade Marketing 360® Full-Platform Your subscription…" at bounding box center [286, 231] width 302 height 97
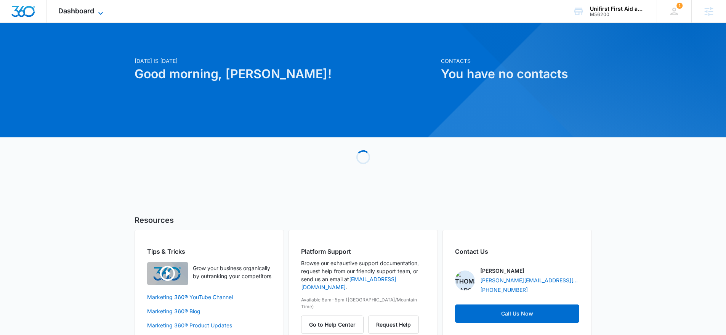
click at [90, 8] on span "Dashboard" at bounding box center [76, 11] width 36 height 8
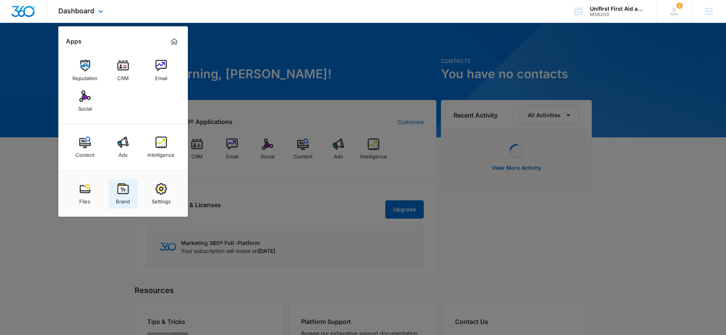
click at [129, 192] on img at bounding box center [122, 188] width 11 height 11
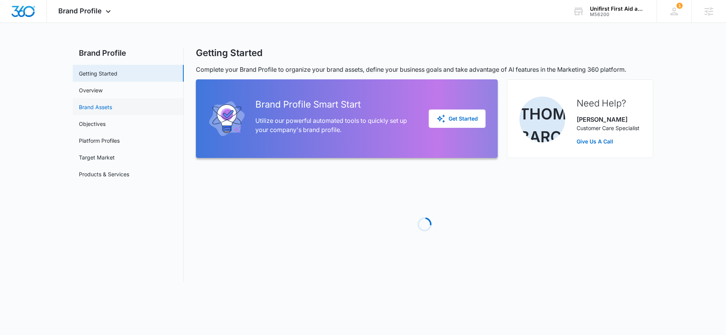
click at [111, 108] on link "Brand Assets" at bounding box center [95, 107] width 33 height 8
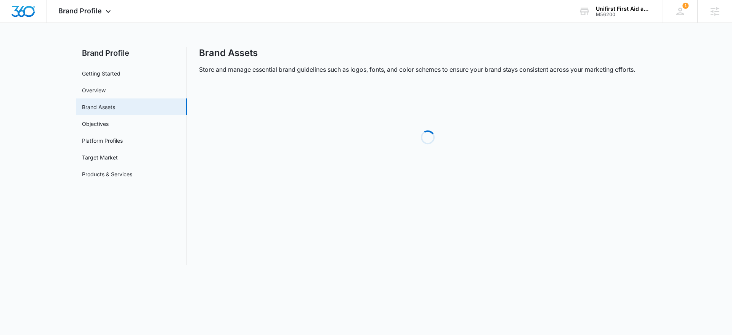
click at [692, 80] on main "Brand Profile Getting Started Overview Brand Assets Objectives Platform Profile…" at bounding box center [366, 160] width 732 height 227
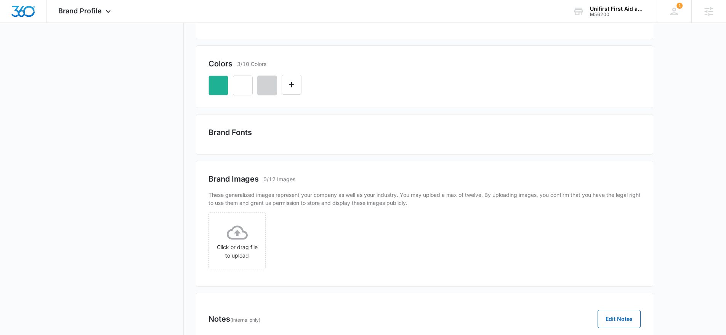
scroll to position [222, 0]
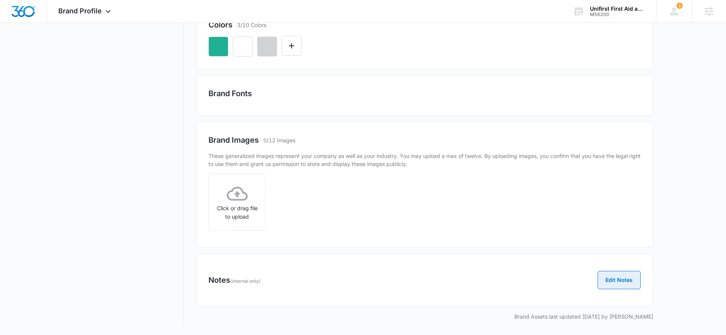
click at [617, 279] on button "Edit Notes" at bounding box center [619, 280] width 43 height 18
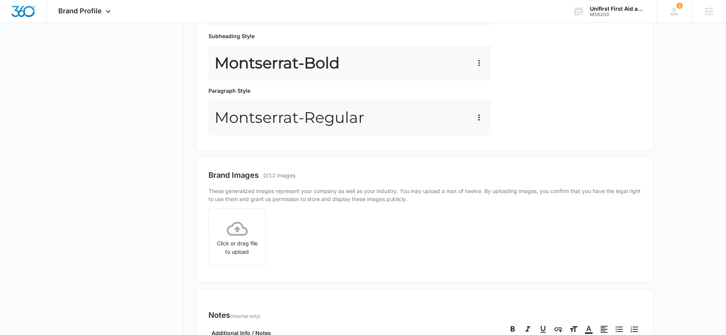
scroll to position [514, 0]
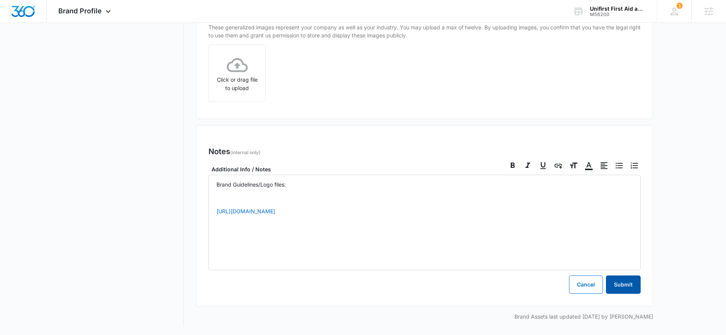
click at [635, 286] on button "Submit" at bounding box center [623, 284] width 35 height 18
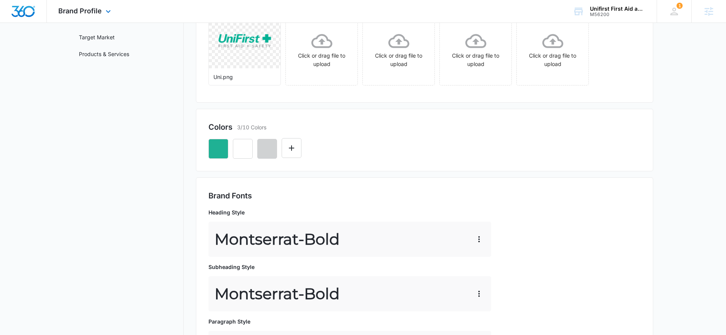
scroll to position [42, 0]
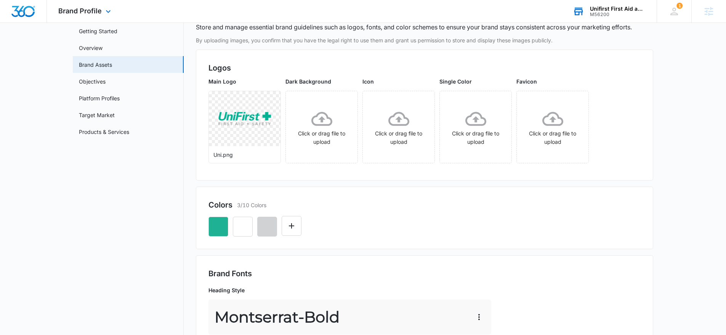
click at [622, 5] on div "Unifirst First Aid and Safety M56200 Your Accounts View All" at bounding box center [609, 11] width 95 height 22
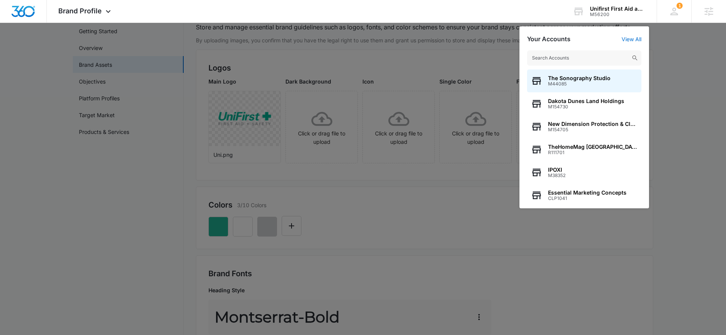
drag, startPoint x: 433, startPoint y: 152, endPoint x: 384, endPoint y: 226, distance: 88.8
click at [433, 153] on div at bounding box center [363, 167] width 726 height 335
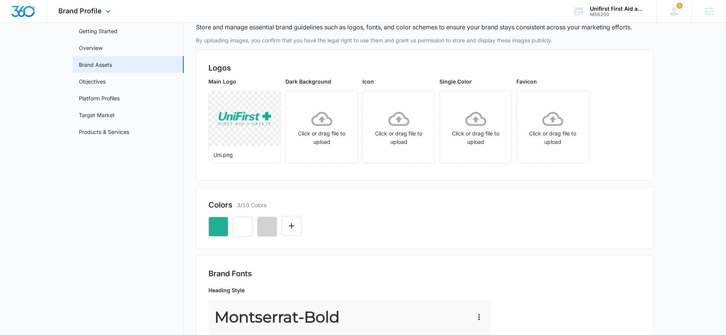
click at [94, 17] on div "Brand Profile Apps Reputation CRM Email Social Content Ads Intelligence Files B…" at bounding box center [85, 11] width 77 height 22
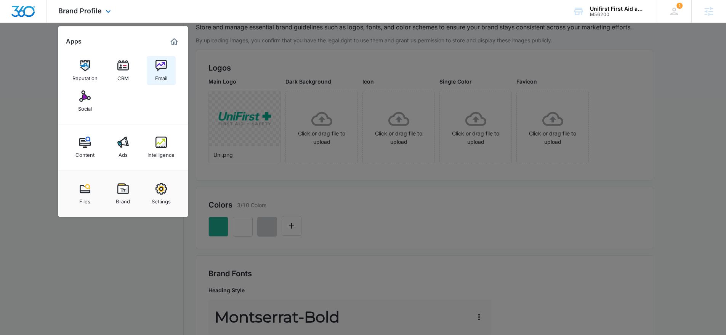
click at [167, 74] on link "Email" at bounding box center [161, 70] width 29 height 29
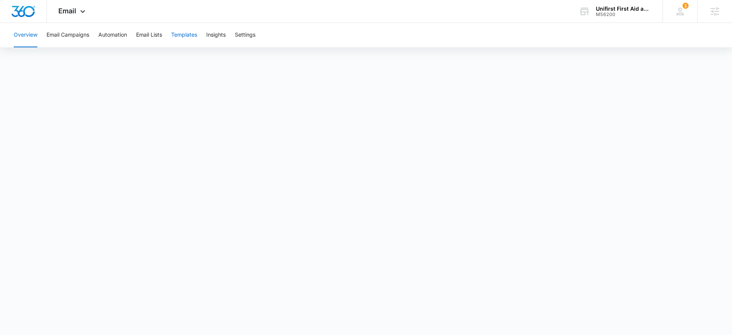
click at [193, 33] on button "Templates" at bounding box center [184, 35] width 26 height 24
click at [35, 6] on img "Dashboard" at bounding box center [23, 11] width 24 height 11
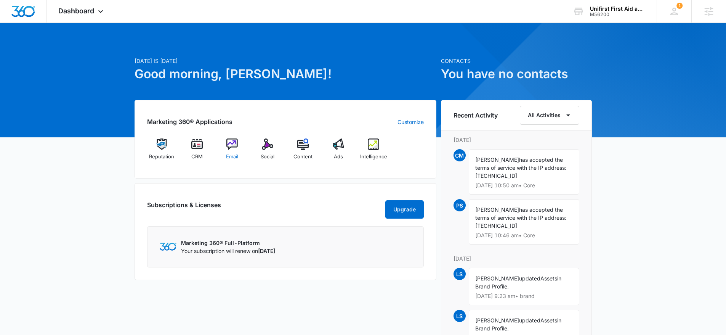
click at [223, 143] on div "Email" at bounding box center [232, 151] width 29 height 27
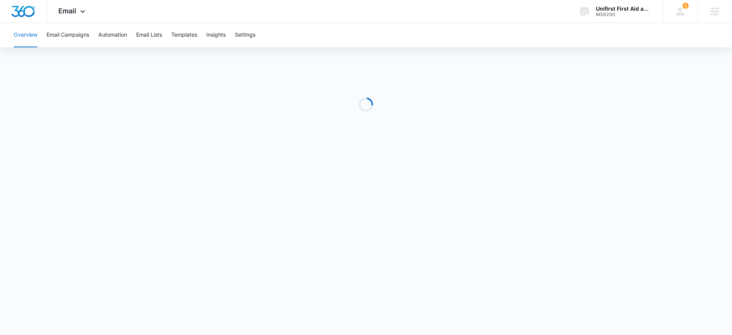
click at [235, 37] on div "Overview Email Campaigns Automation Email Lists Templates Insights Settings" at bounding box center [366, 35] width 714 height 24
click at [248, 41] on button "Settings" at bounding box center [245, 35] width 21 height 24
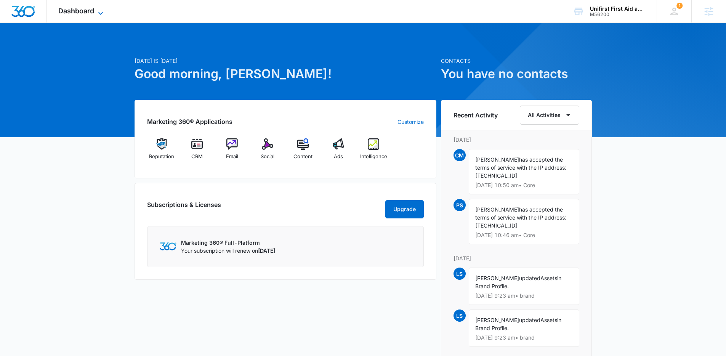
click at [91, 12] on span "Dashboard" at bounding box center [76, 11] width 36 height 8
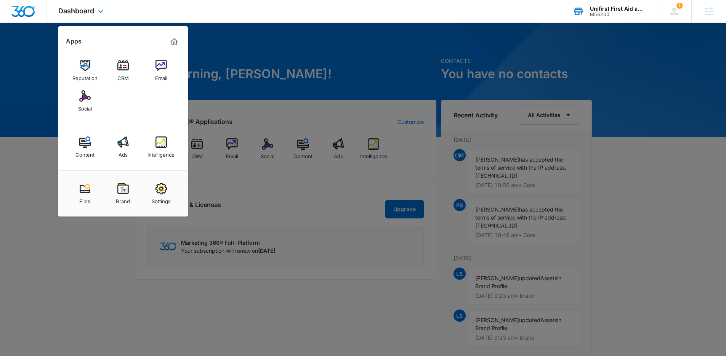
drag, startPoint x: 671, startPoint y: 27, endPoint x: 614, endPoint y: 14, distance: 58.4
click at [667, 27] on div at bounding box center [363, 178] width 726 height 356
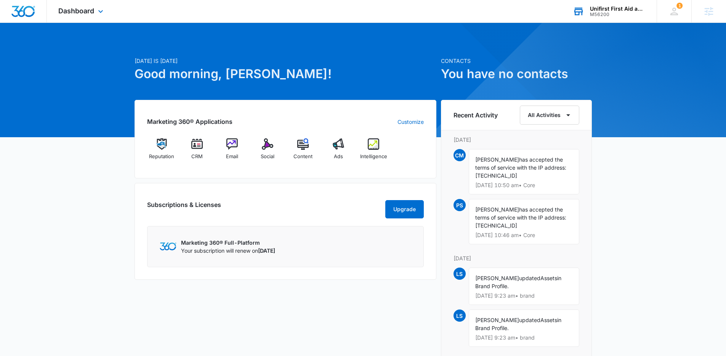
click at [614, 14] on div "M56200" at bounding box center [618, 14] width 56 height 5
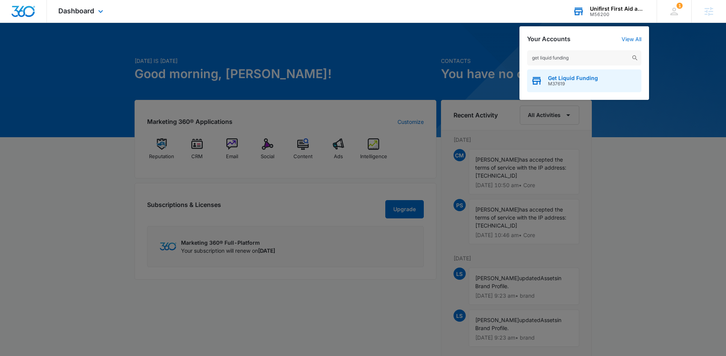
type input "get liquid funding"
click at [569, 84] on span "M37619" at bounding box center [573, 83] width 50 height 5
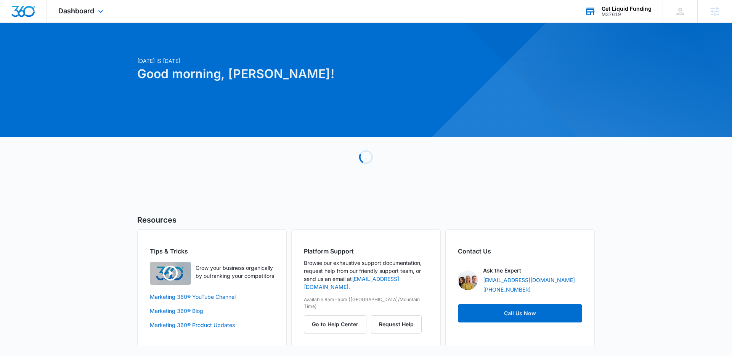
click at [501, 175] on div "Loading" at bounding box center [366, 157] width 458 height 114
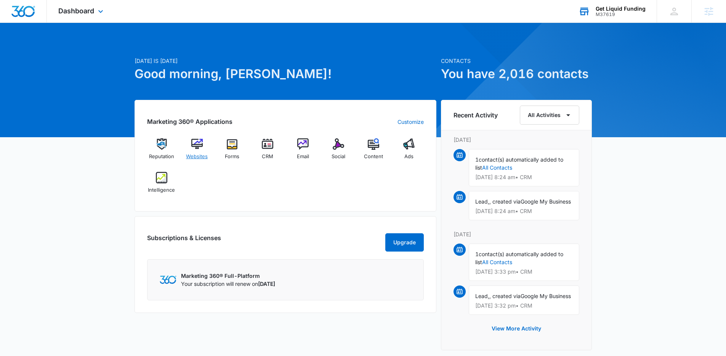
click at [190, 152] on div "Websites" at bounding box center [196, 151] width 29 height 27
